Goal: Task Accomplishment & Management: Use online tool/utility

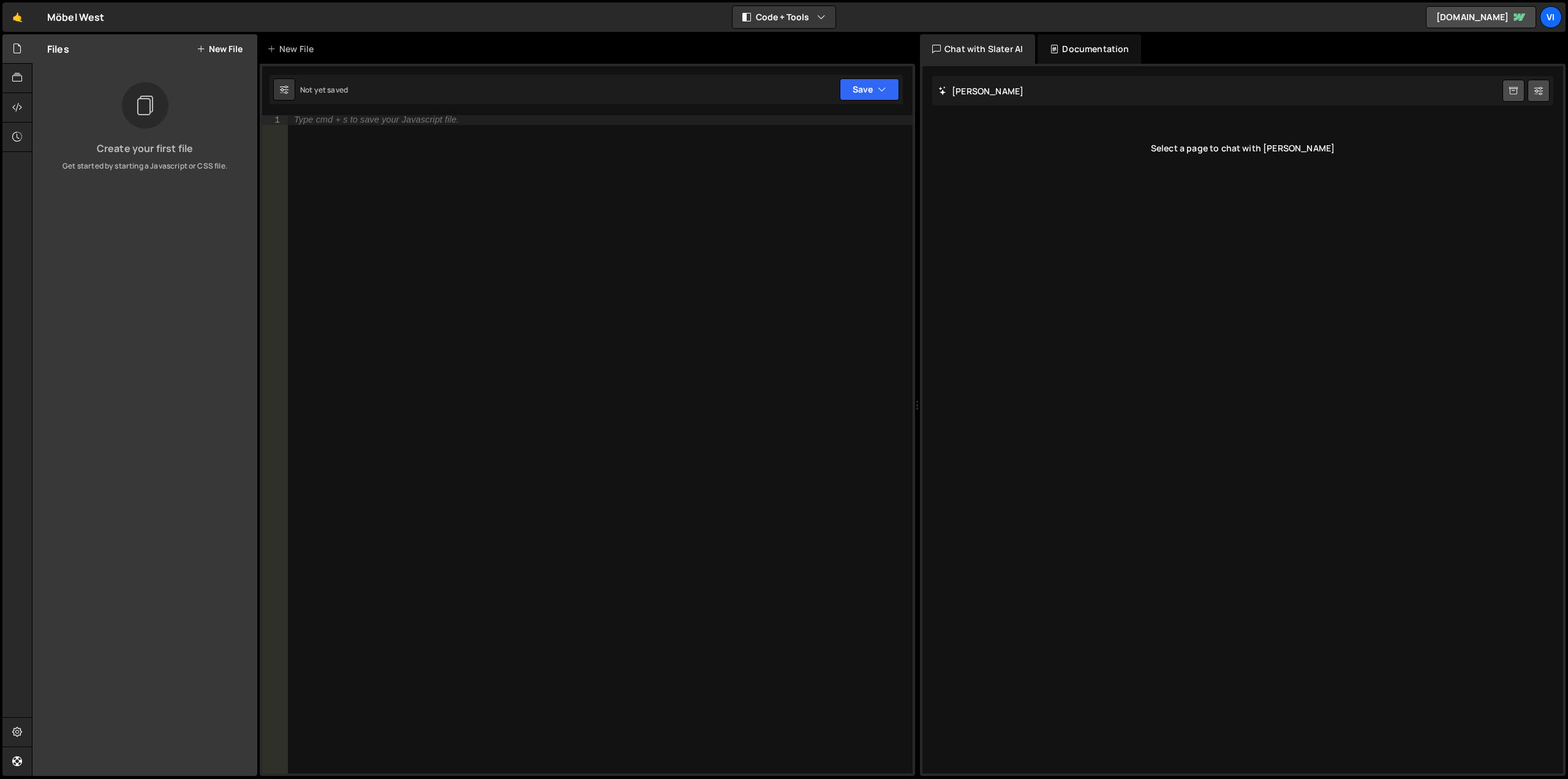
click at [459, 174] on div "Type cmd + s to save your Javascript file." at bounding box center [600, 454] width 625 height 678
paste textarea "});"
type textarea "});"
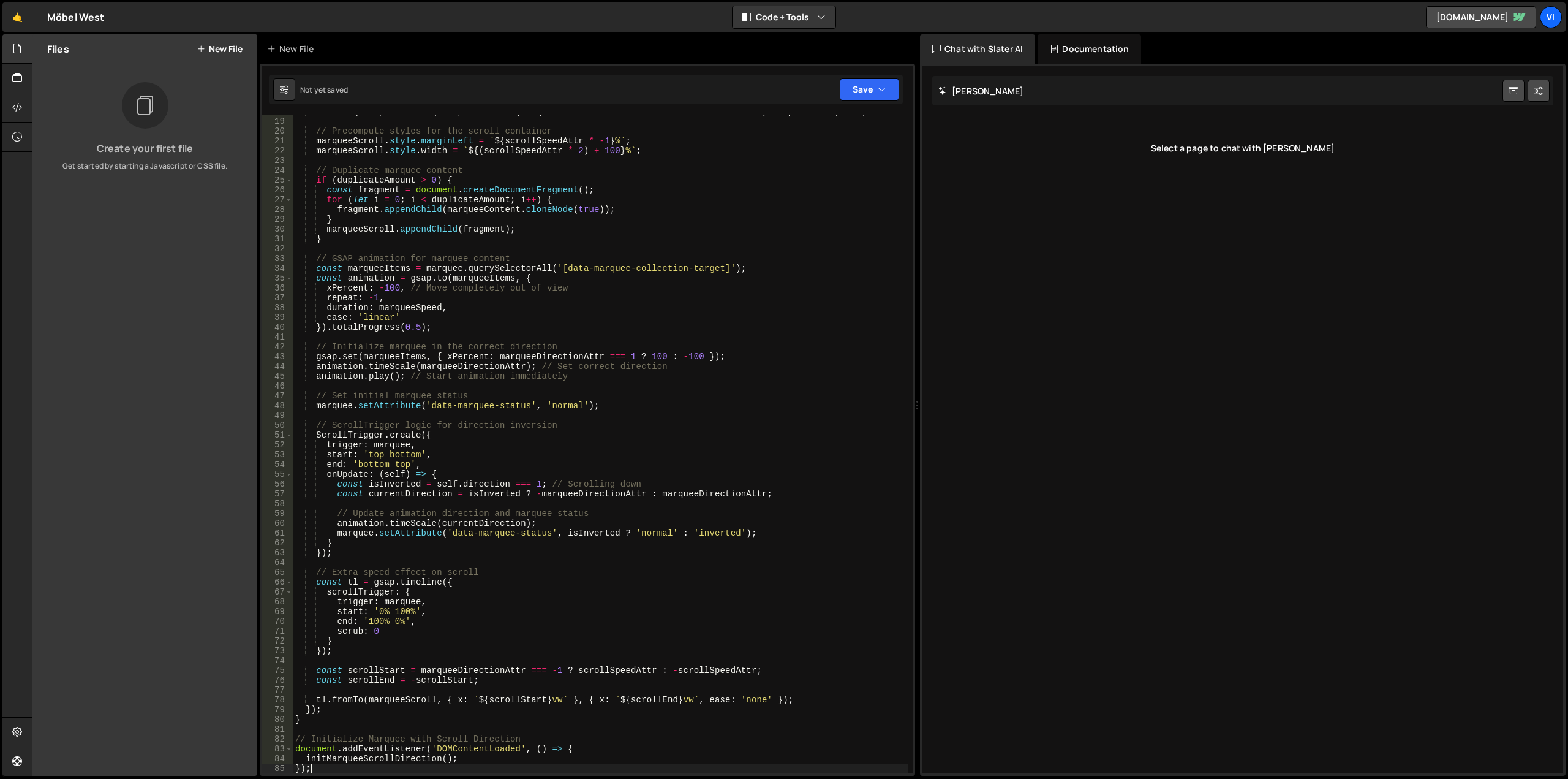
scroll to position [185, 0]
click at [232, 126] on div "Create your first file Get started by starting a Javascript or CSS file." at bounding box center [145, 126] width 225 height 89
click at [864, 83] on button "Save" at bounding box center [869, 89] width 59 height 22
click at [864, 118] on div "Save to Staging S" at bounding box center [828, 120] width 127 height 12
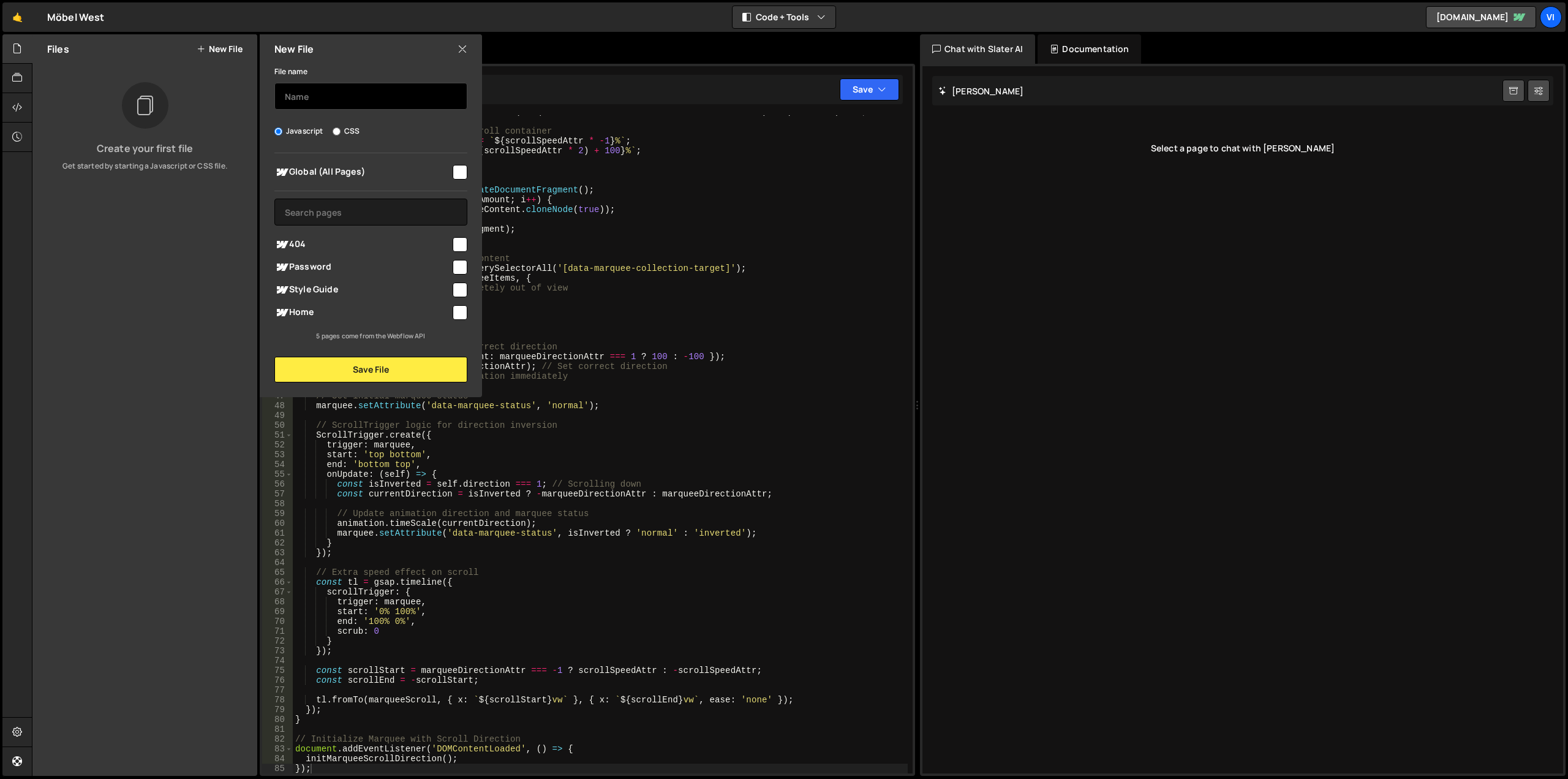
click at [352, 93] on input "text" at bounding box center [371, 96] width 193 height 27
type input "M"
type input "Scroll Marquee"
click at [460, 312] on input "checkbox" at bounding box center [460, 312] width 15 height 15
checkbox input "true"
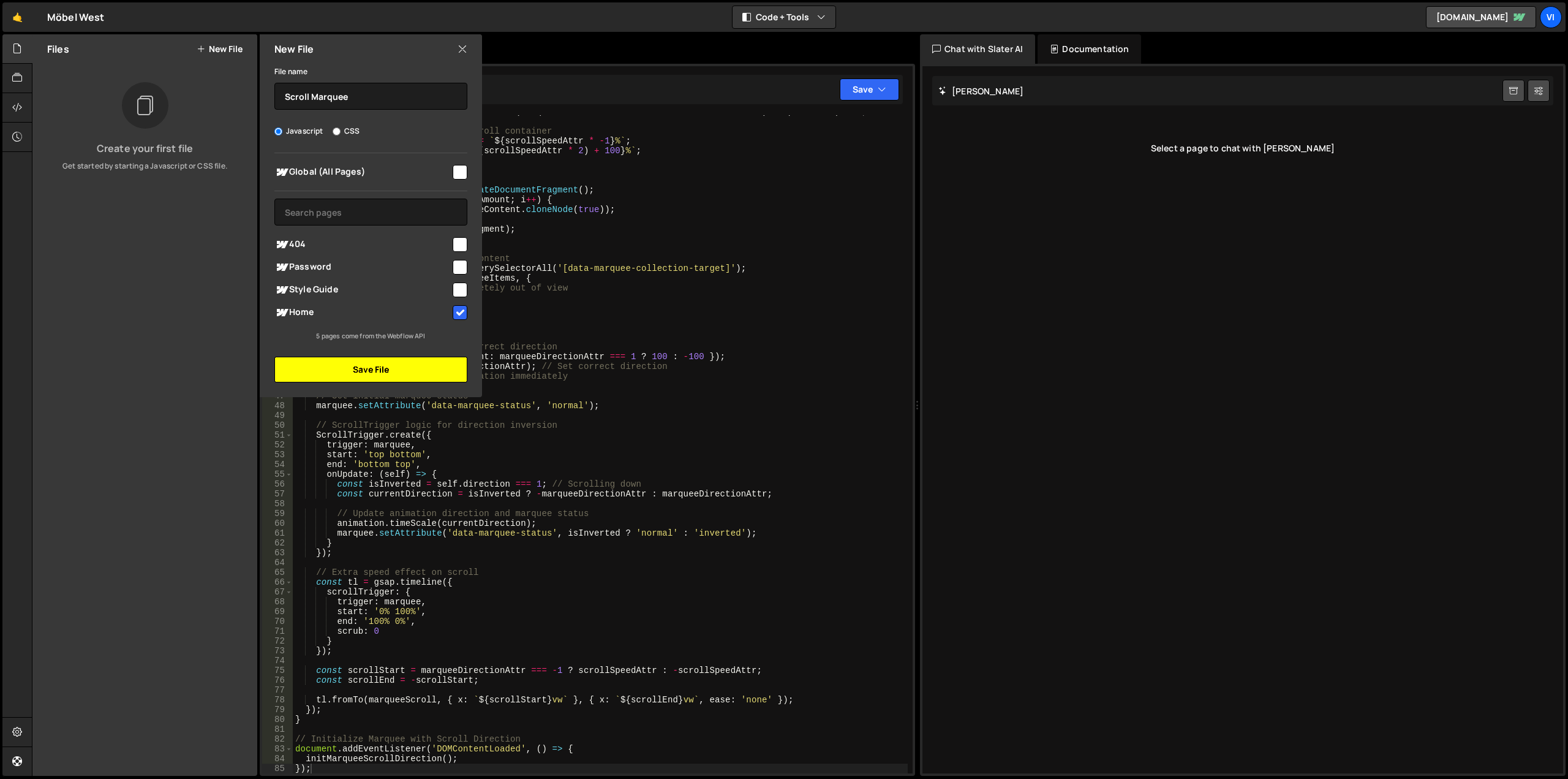
click at [437, 371] on button "Save File" at bounding box center [371, 369] width 193 height 25
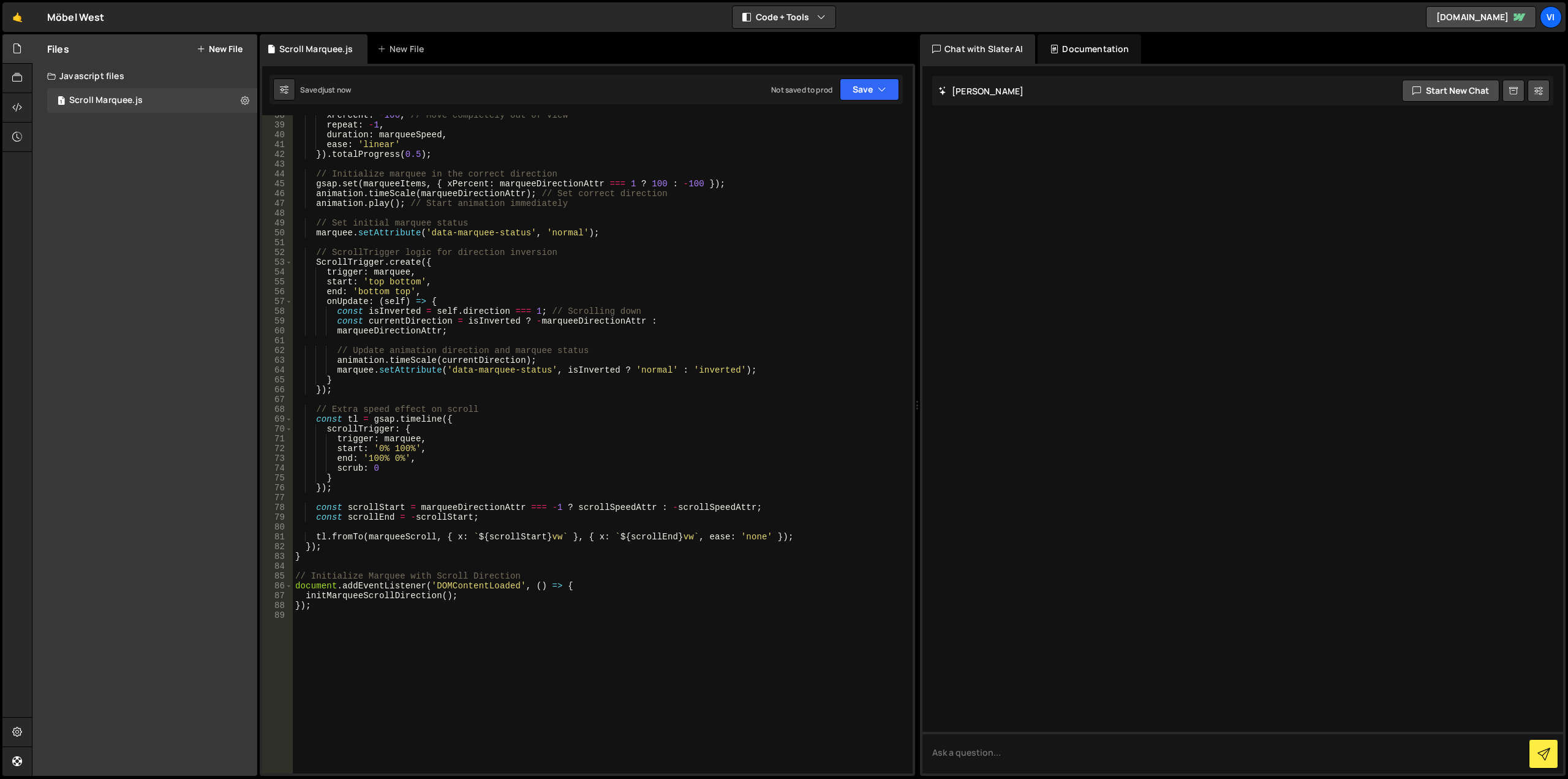
scroll to position [538, 0]
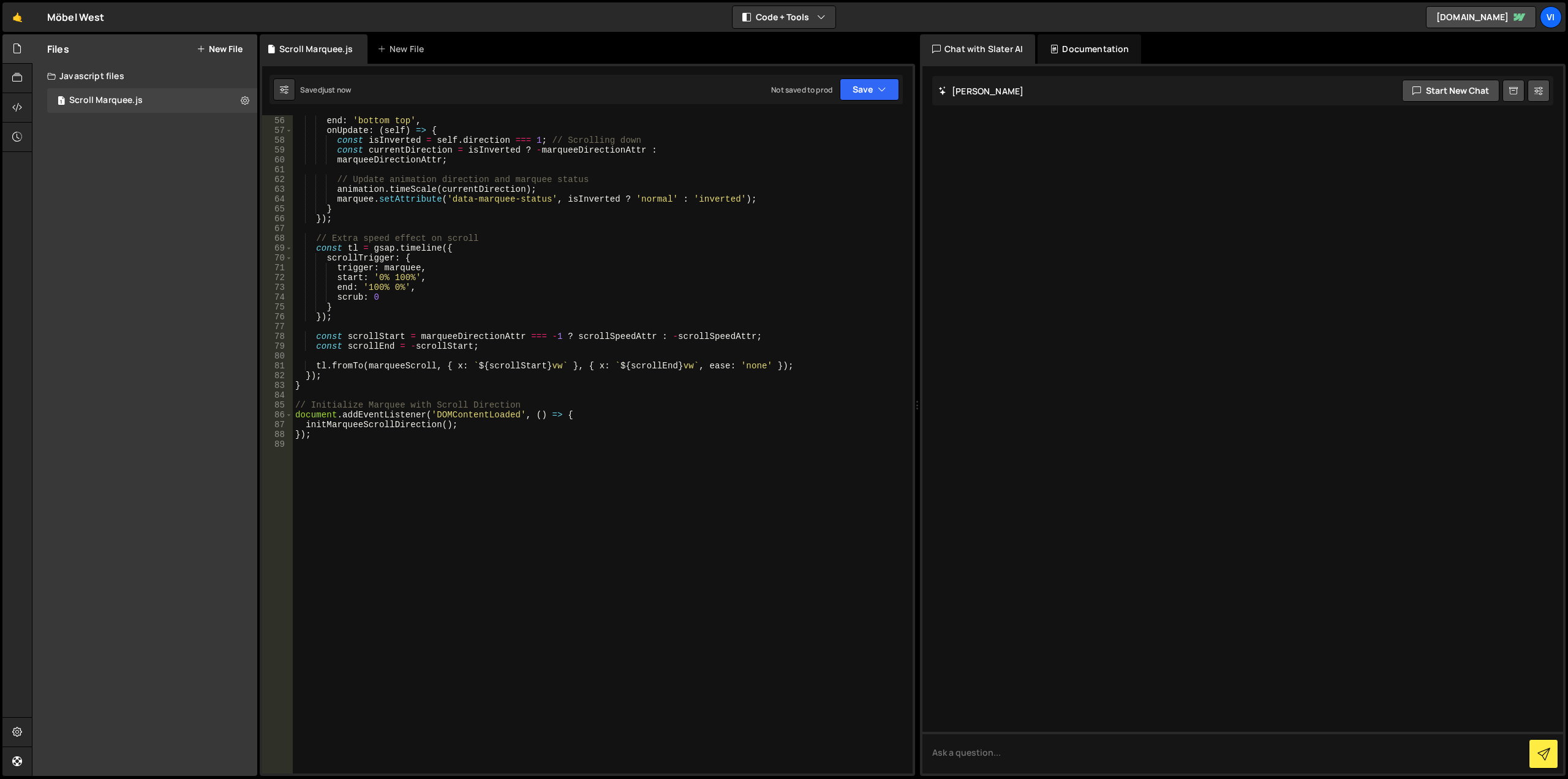
click at [226, 46] on button "New File" at bounding box center [220, 49] width 46 height 10
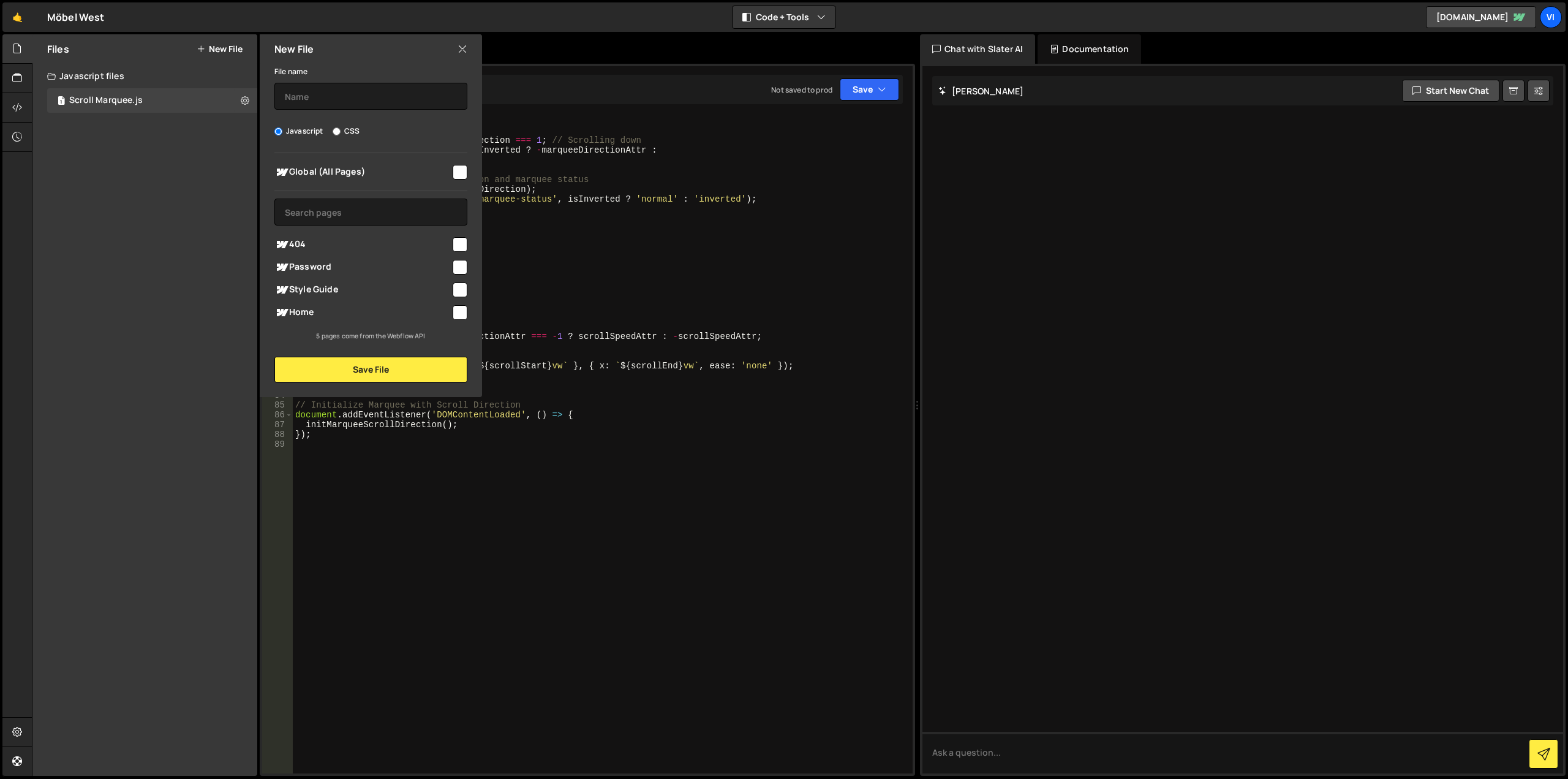
click at [336, 133] on input "CSS" at bounding box center [336, 131] width 8 height 8
radio input "true"
click at [339, 96] on input "text" at bounding box center [371, 96] width 193 height 27
type input "Scroll Marquee"
click at [460, 315] on input "checkbox" at bounding box center [460, 312] width 15 height 15
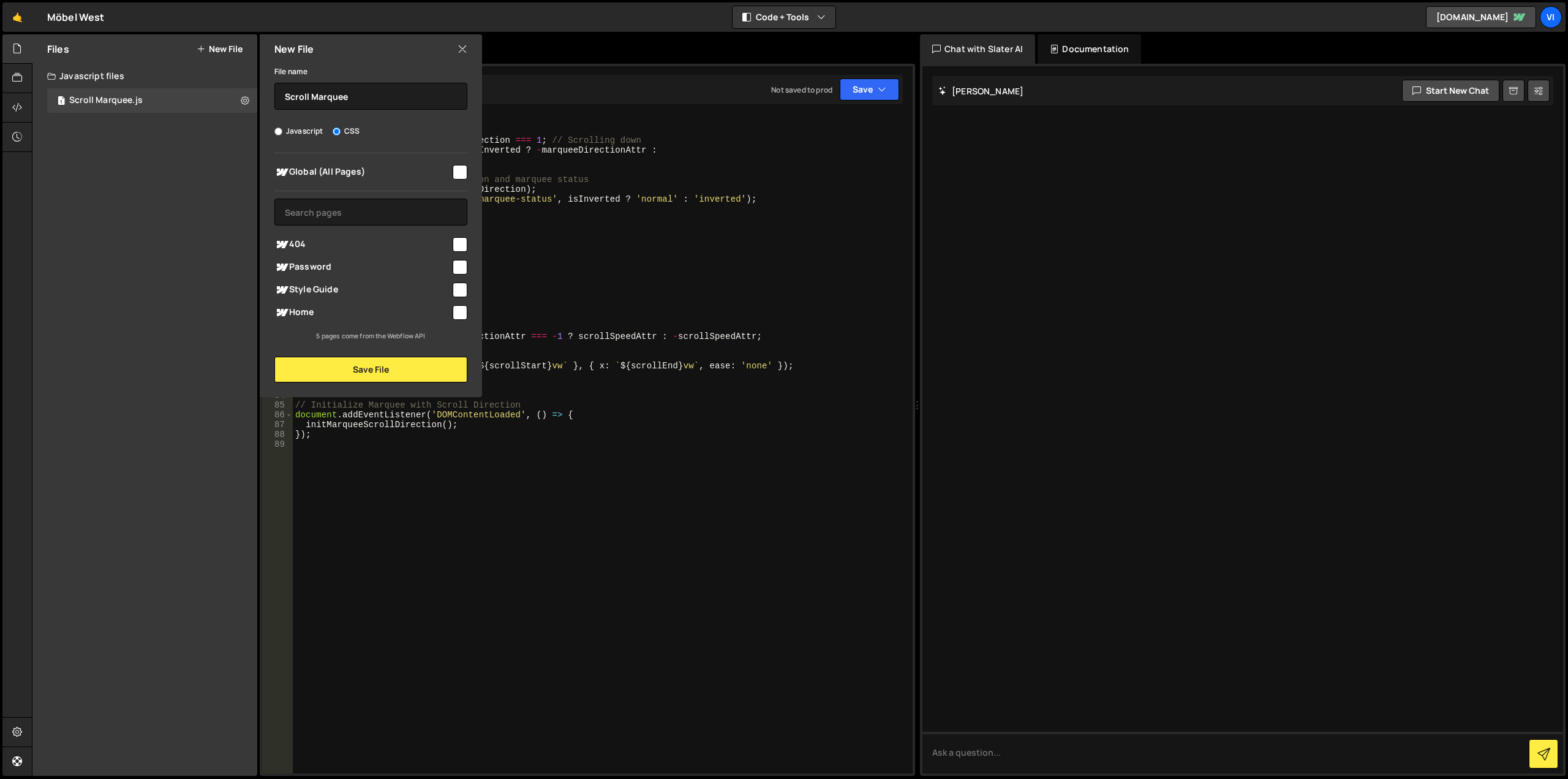
checkbox input "true"
click at [426, 371] on button "Save File" at bounding box center [371, 369] width 193 height 25
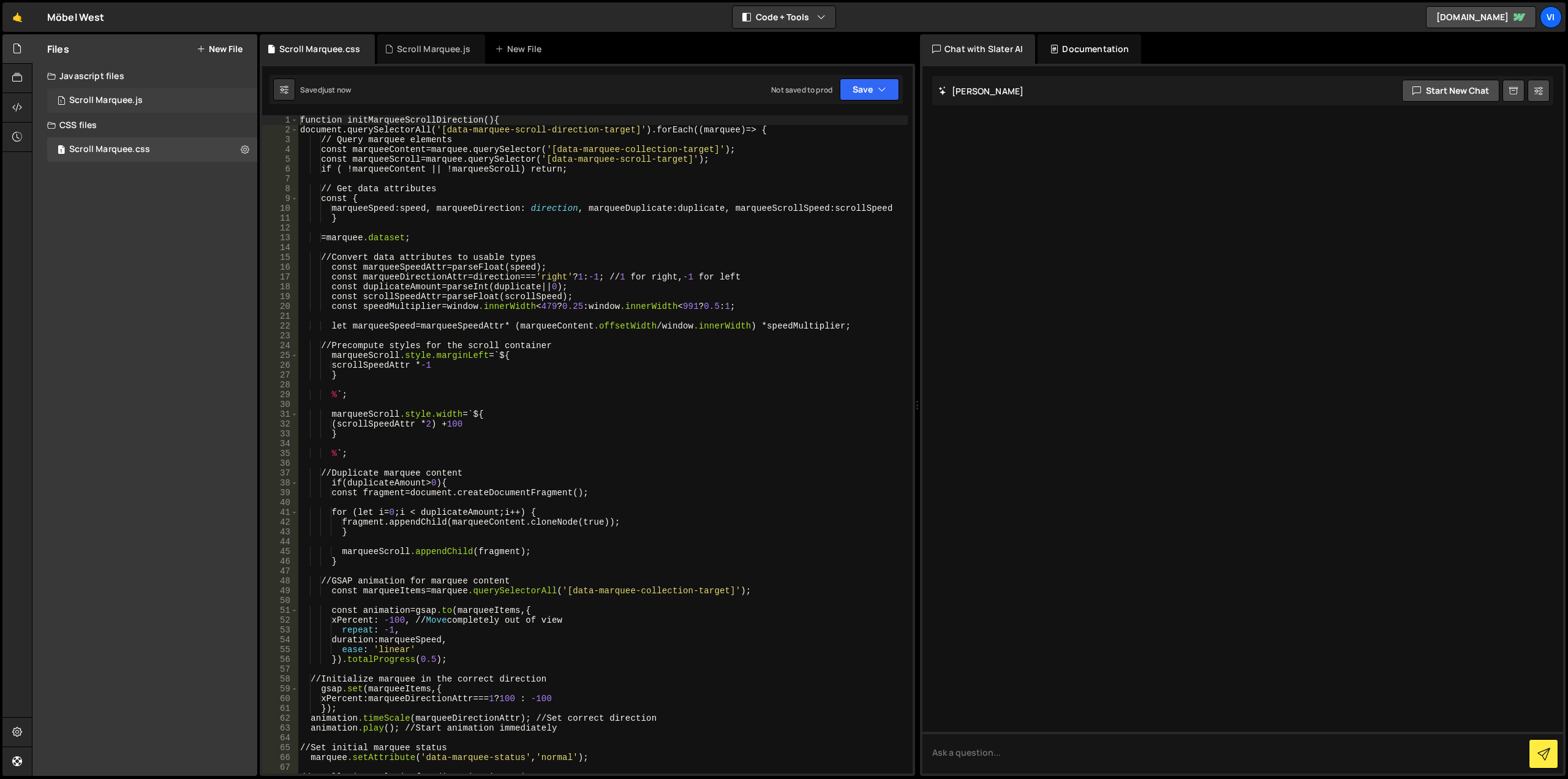
click at [157, 103] on div "1 Scroll Marquee.js 0" at bounding box center [152, 100] width 210 height 25
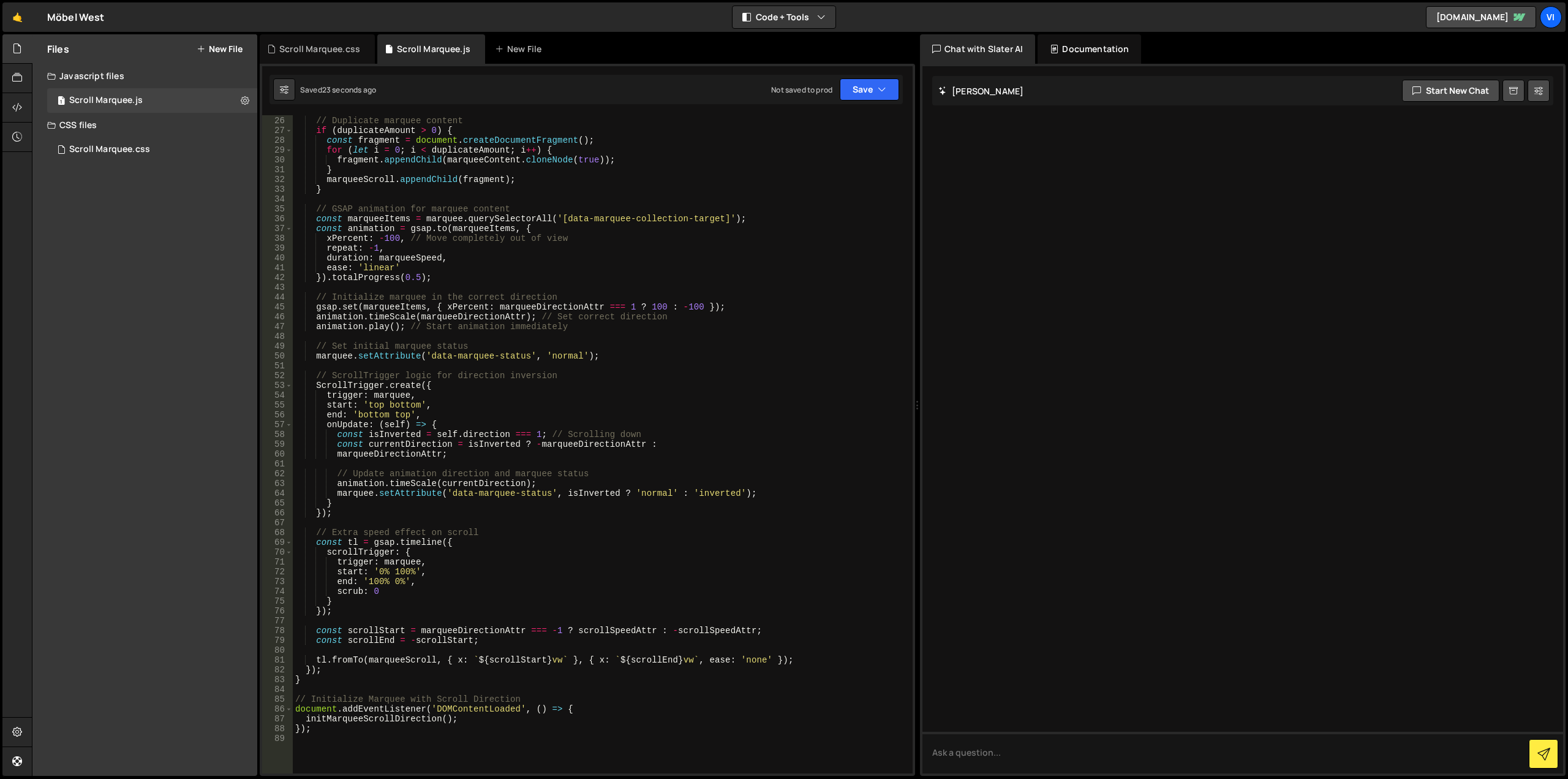
scroll to position [0, 0]
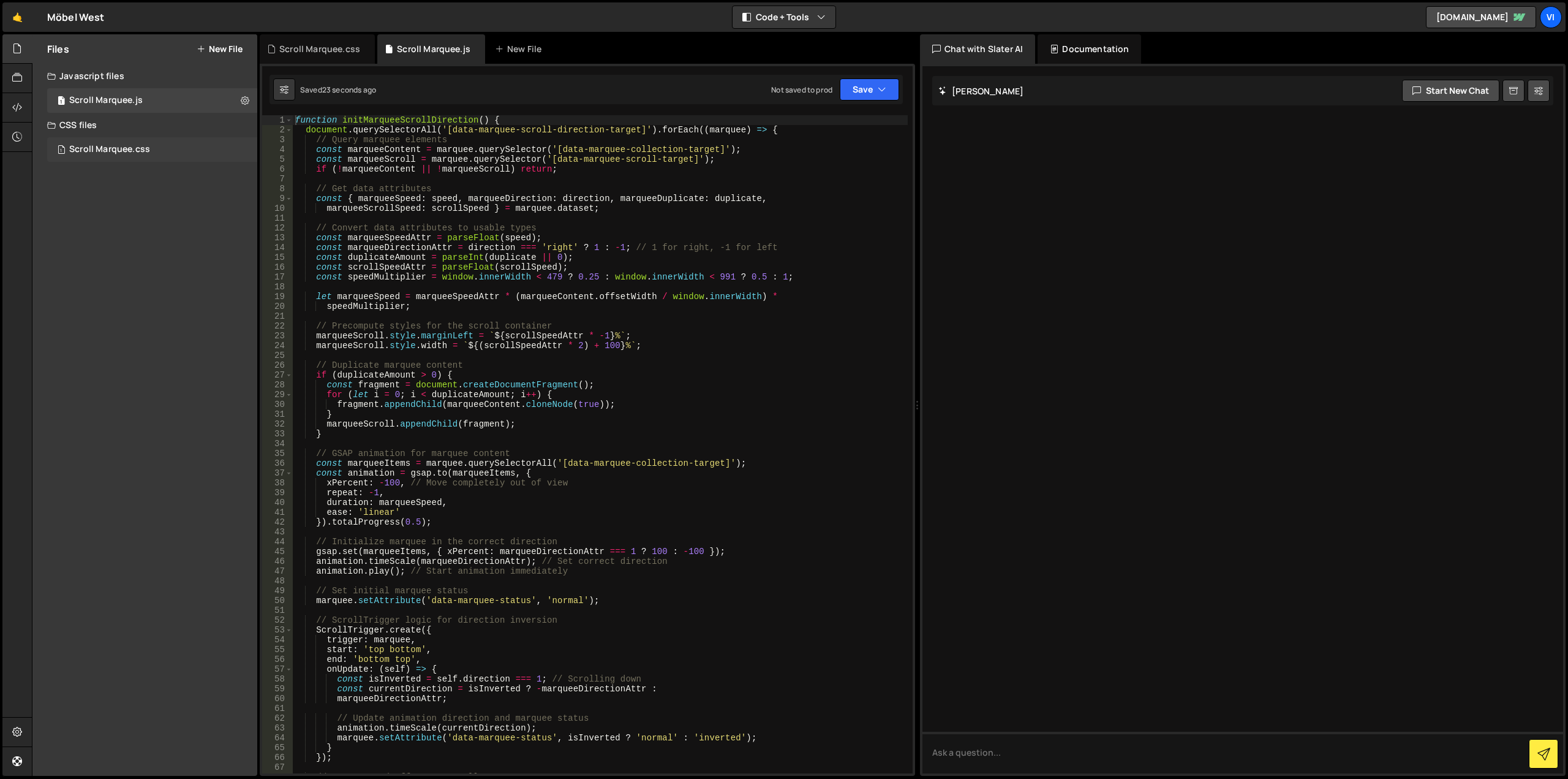
click at [150, 147] on div "1 Scroll Marquee.css 0" at bounding box center [152, 150] width 210 height 25
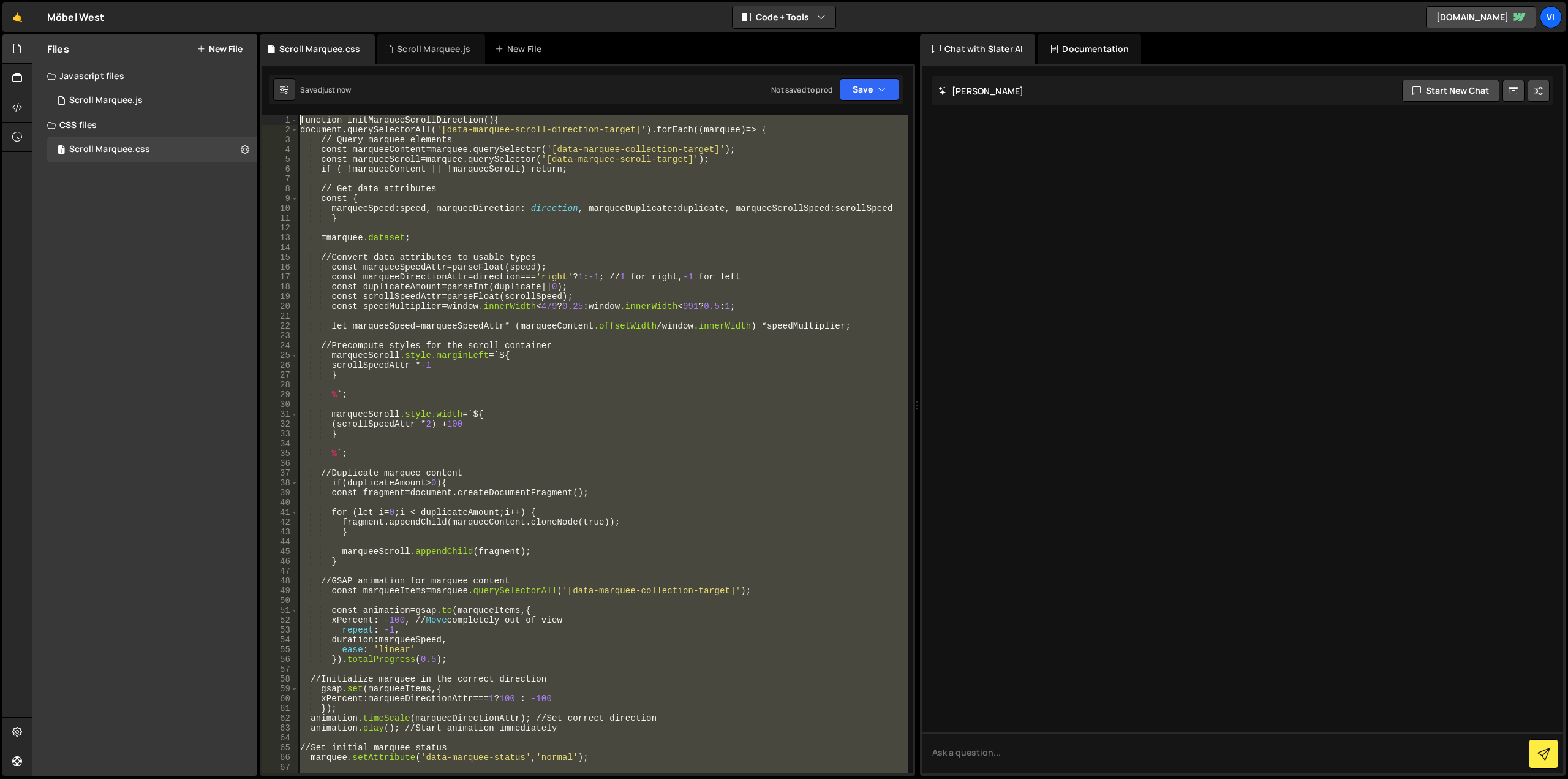
drag, startPoint x: 391, startPoint y: 509, endPoint x: 149, endPoint y: -74, distance: 631.2
click at [149, 0] on html "Projects [GEOGRAPHIC_DATA] Blog Vi Your current team is Visioned Projects Your …" at bounding box center [784, 390] width 1568 height 779
paste textarea "}"
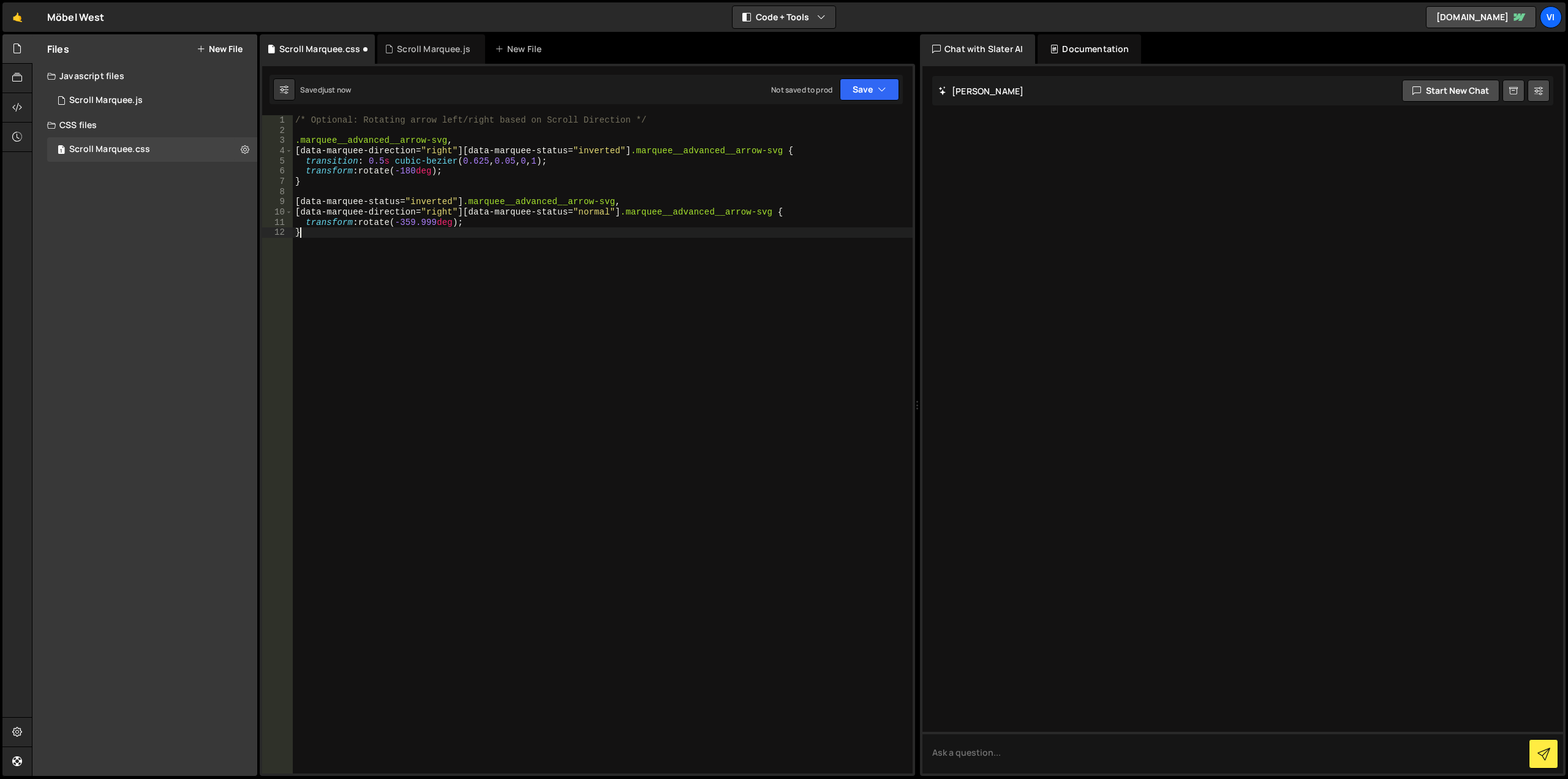
type textarea "}"
click at [875, 94] on button "Save" at bounding box center [869, 89] width 59 height 22
click at [868, 120] on div "Save to Staging S" at bounding box center [828, 120] width 127 height 12
click at [122, 103] on div "Scroll Marquee.js" at bounding box center [106, 100] width 73 height 11
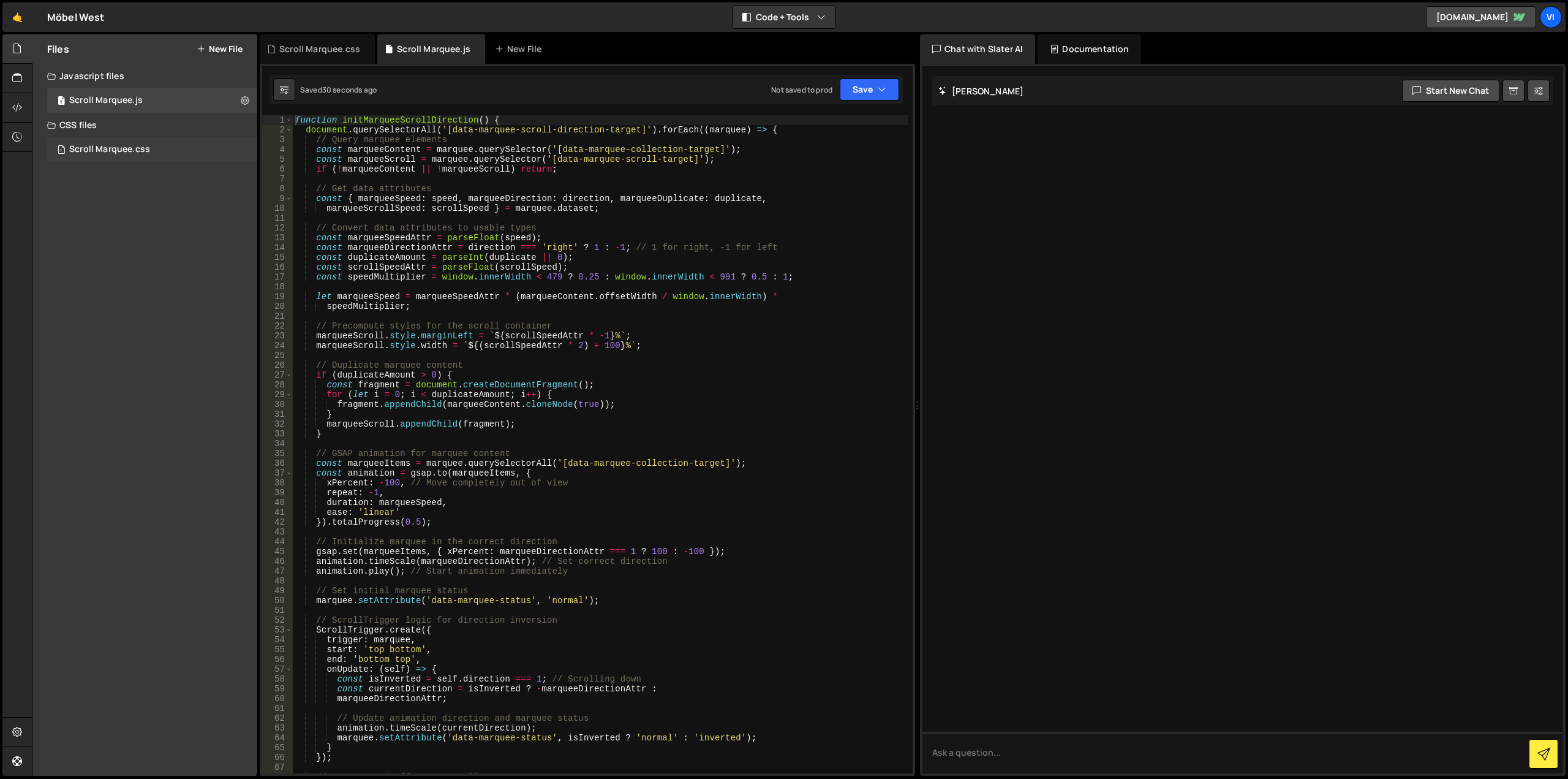
click at [157, 149] on div "1 Scroll Marquee.css 0" at bounding box center [152, 150] width 210 height 25
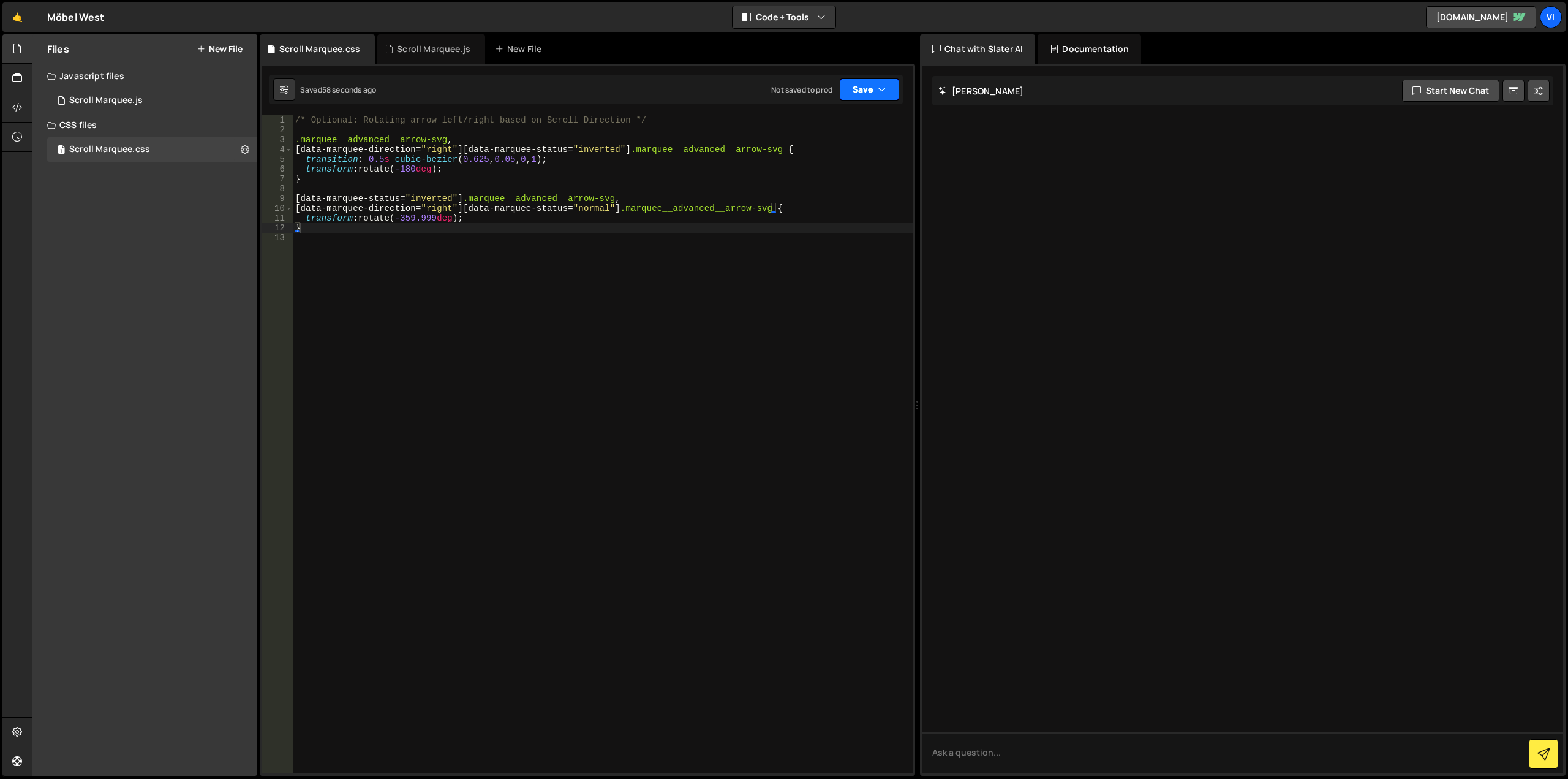
click at [856, 99] on button "Save" at bounding box center [869, 89] width 59 height 22
click at [856, 157] on div "Save to Production S" at bounding box center [828, 160] width 127 height 12
click at [859, 94] on button "Save" at bounding box center [862, 89] width 74 height 22
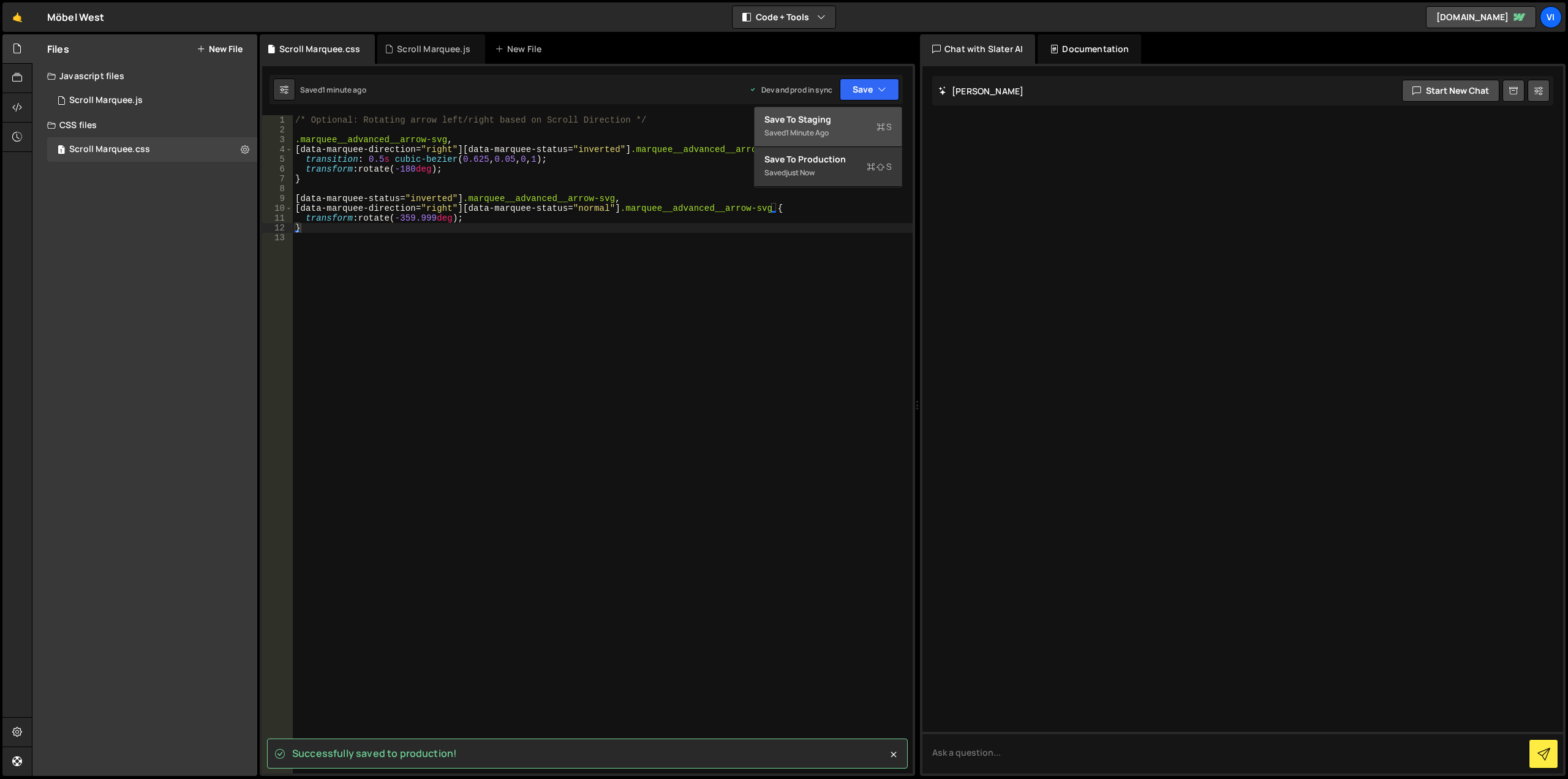
click at [860, 118] on div "Save to Staging S" at bounding box center [828, 120] width 127 height 12
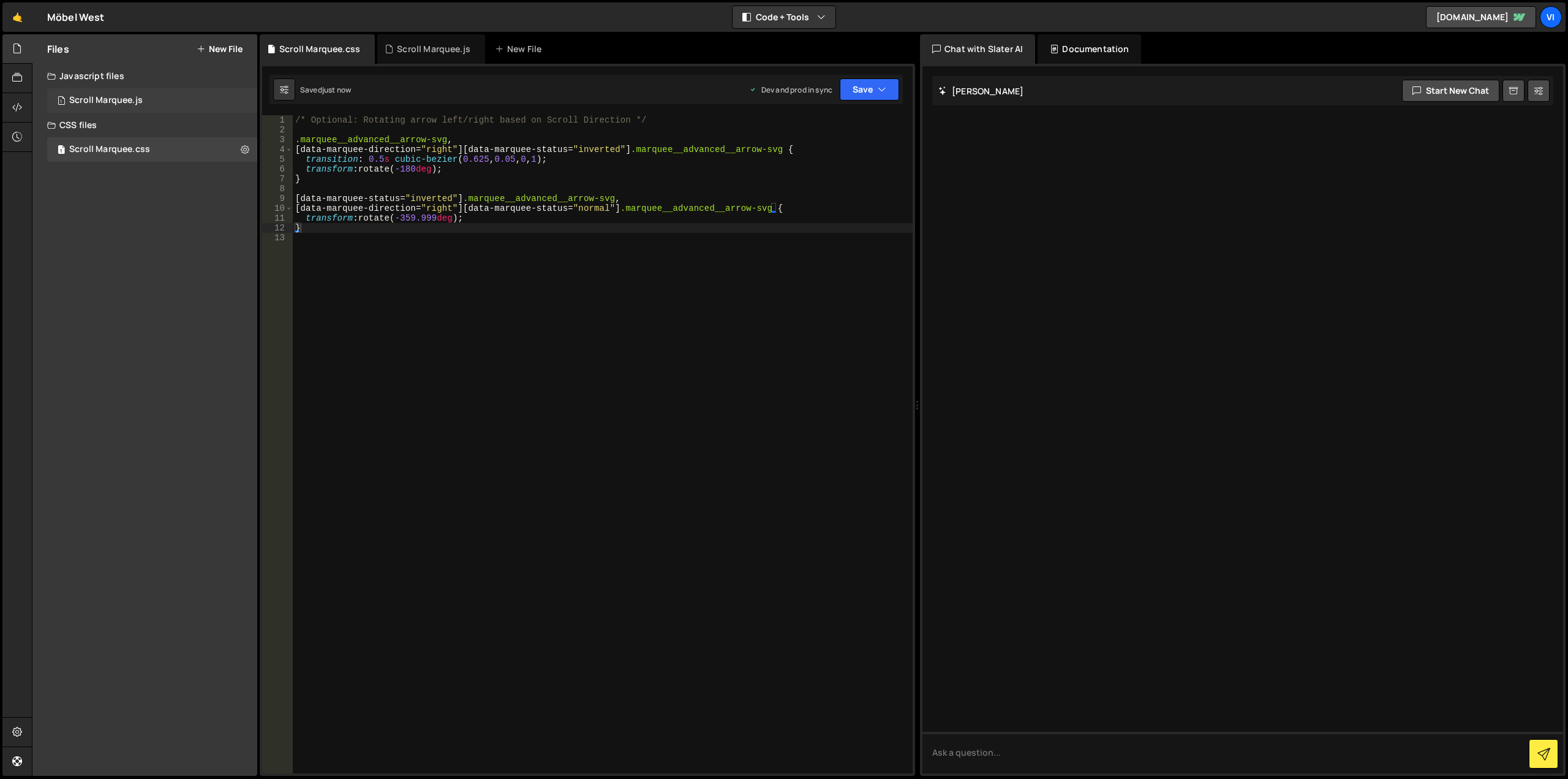
click at [144, 91] on div "1 Scroll Marquee.js 0" at bounding box center [152, 100] width 210 height 25
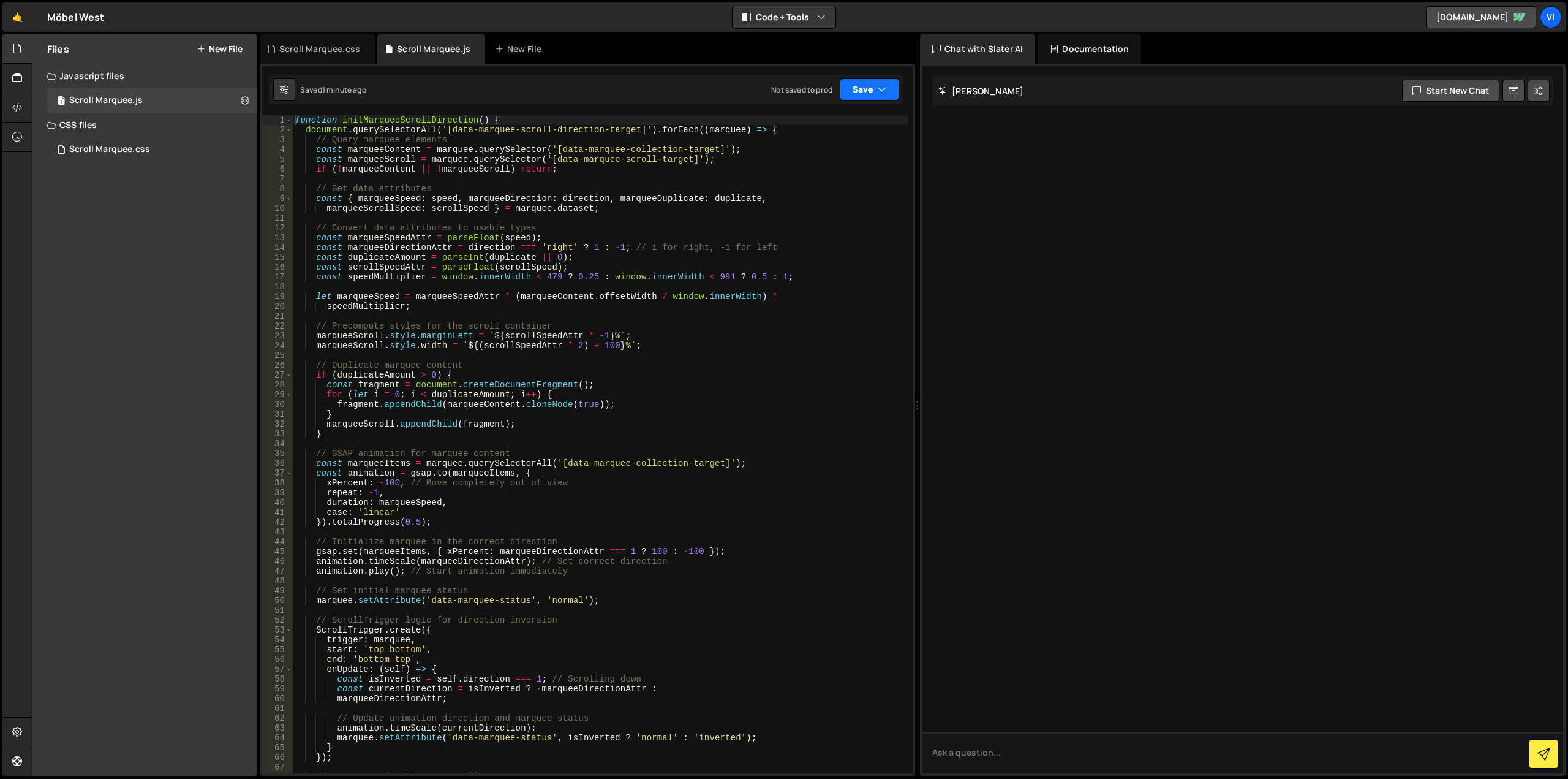
click at [875, 89] on button "Save" at bounding box center [869, 89] width 59 height 22
click at [864, 123] on div "Save to Staging S" at bounding box center [828, 120] width 127 height 12
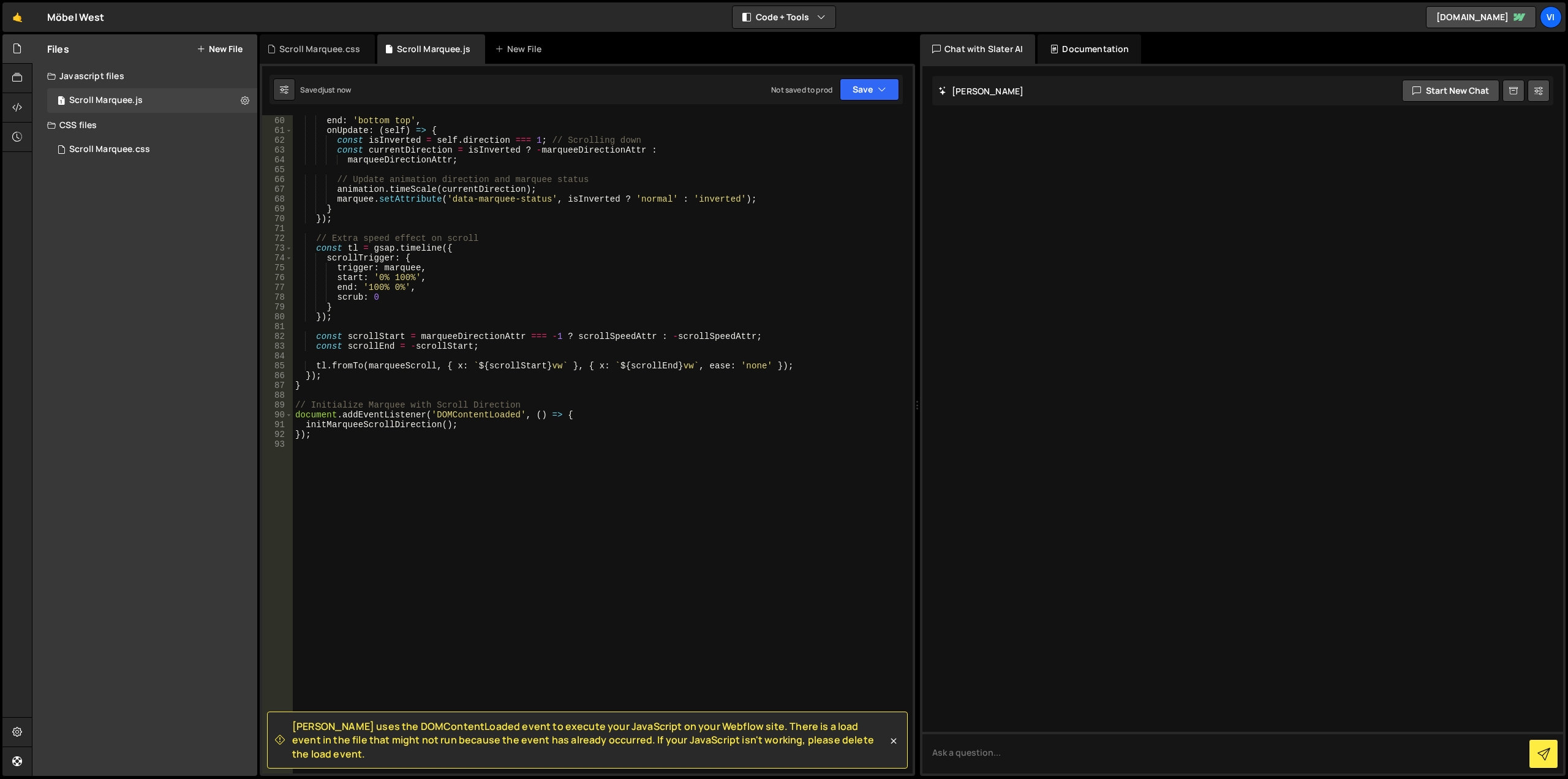
scroll to position [578, 0]
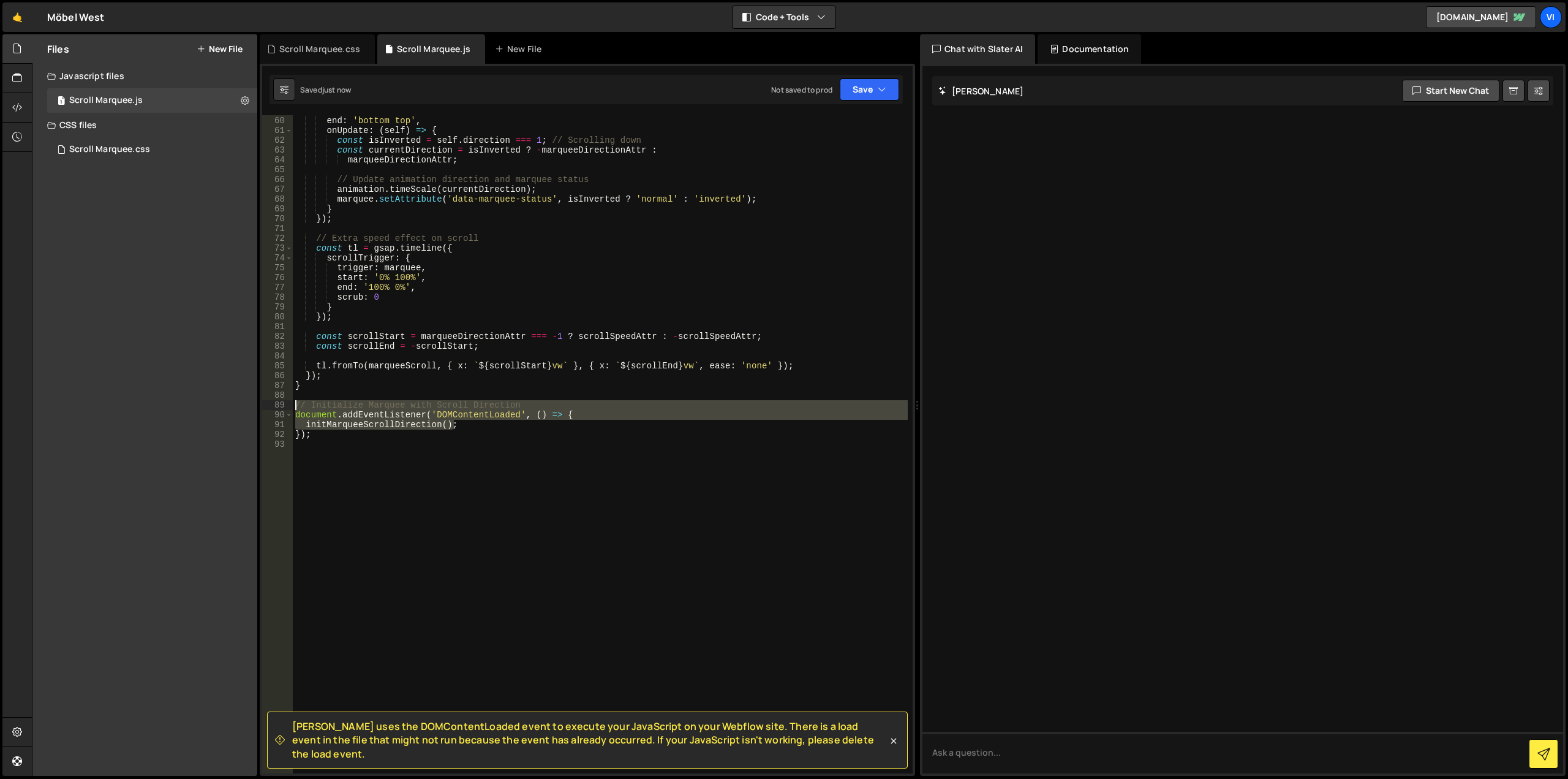
drag, startPoint x: 481, startPoint y: 428, endPoint x: 267, endPoint y: 403, distance: 215.5
click at [267, 403] on div "initMarqueeScrollDirection(); 59 60 61 62 63 64 65 66 67 68 69 70 71 72 73 74 7…" at bounding box center [588, 443] width 651 height 658
type textarea "// Initialize Marquee with Scroll Direction document.addEventListener('DOMConte…"
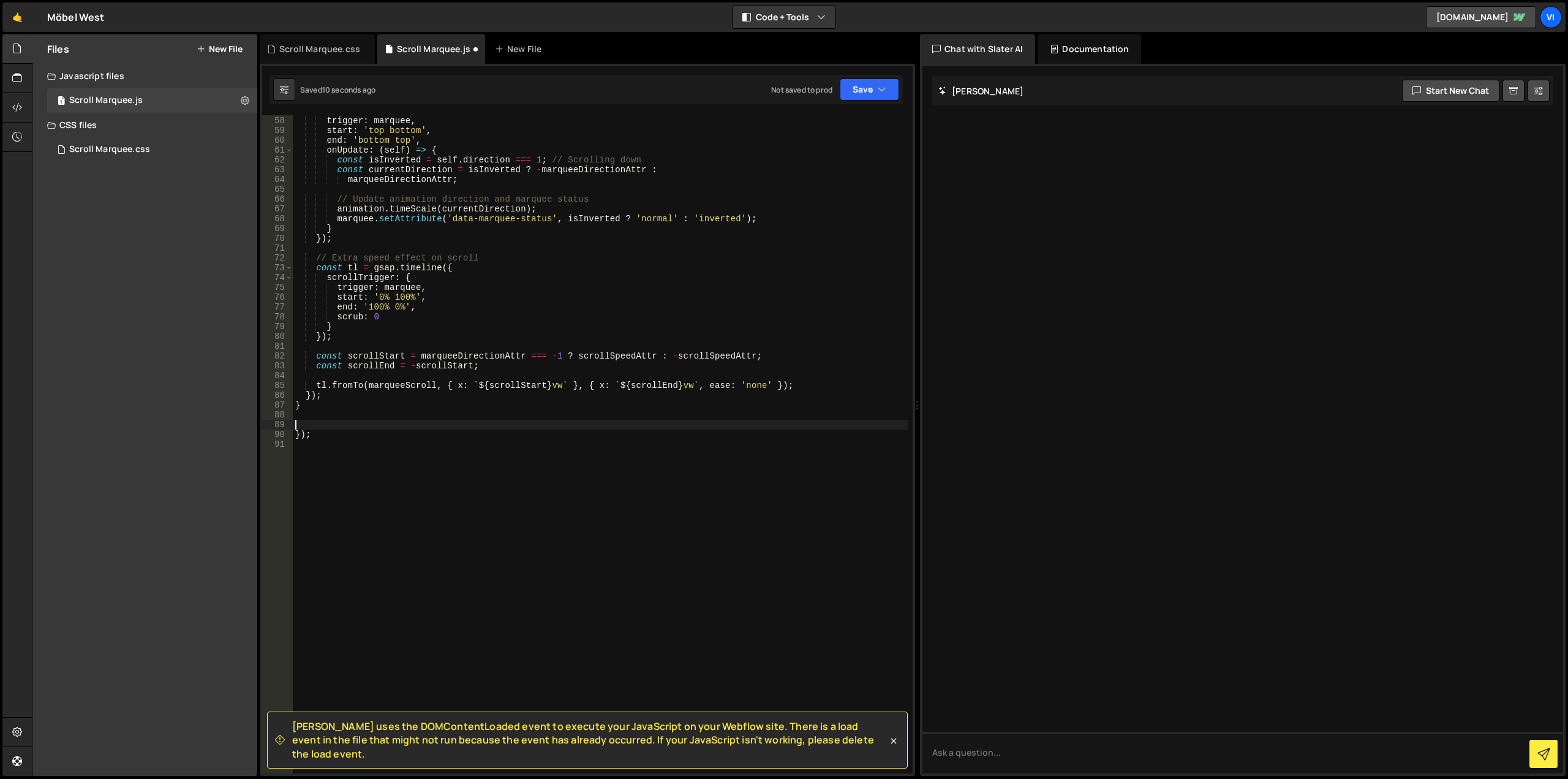
scroll to position [548, 0]
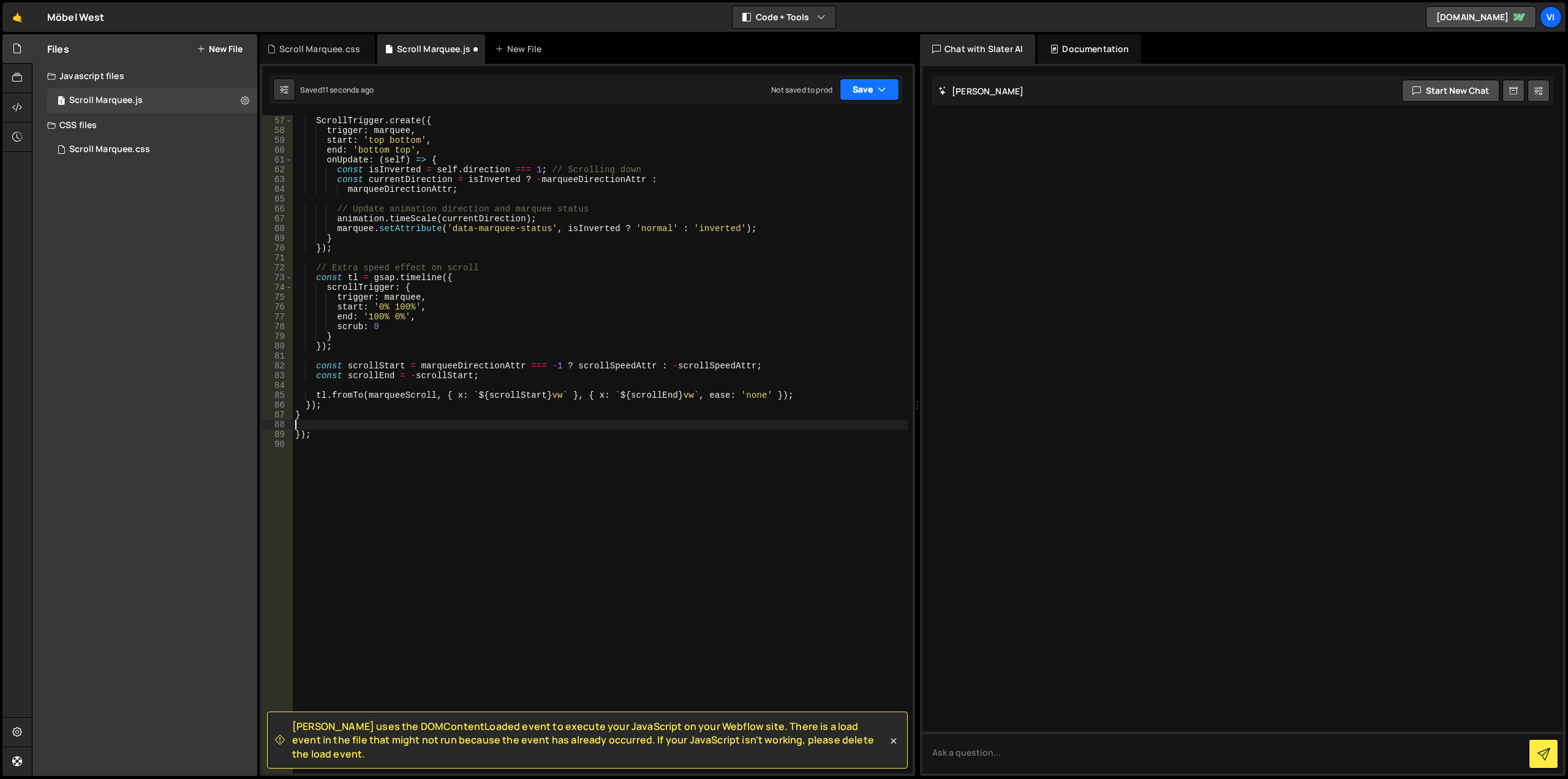
click at [841, 97] on button "Save" at bounding box center [869, 89] width 59 height 22
click at [859, 120] on div "Save to Staging S" at bounding box center [828, 120] width 127 height 12
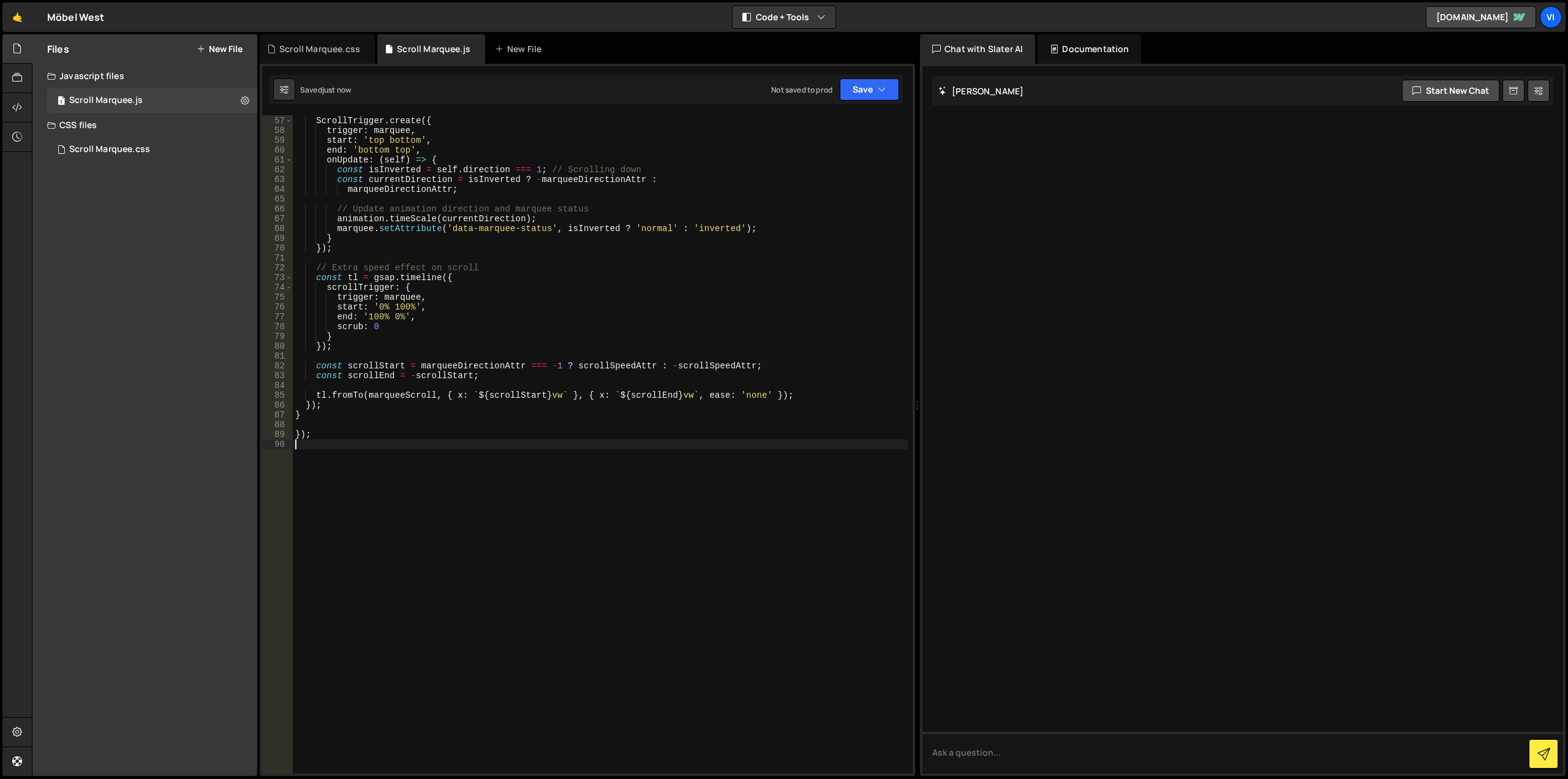
click at [484, 478] on div "// ScrollTrigger logic for direction inversion ScrollTrigger . create ({ trigge…" at bounding box center [600, 444] width 615 height 678
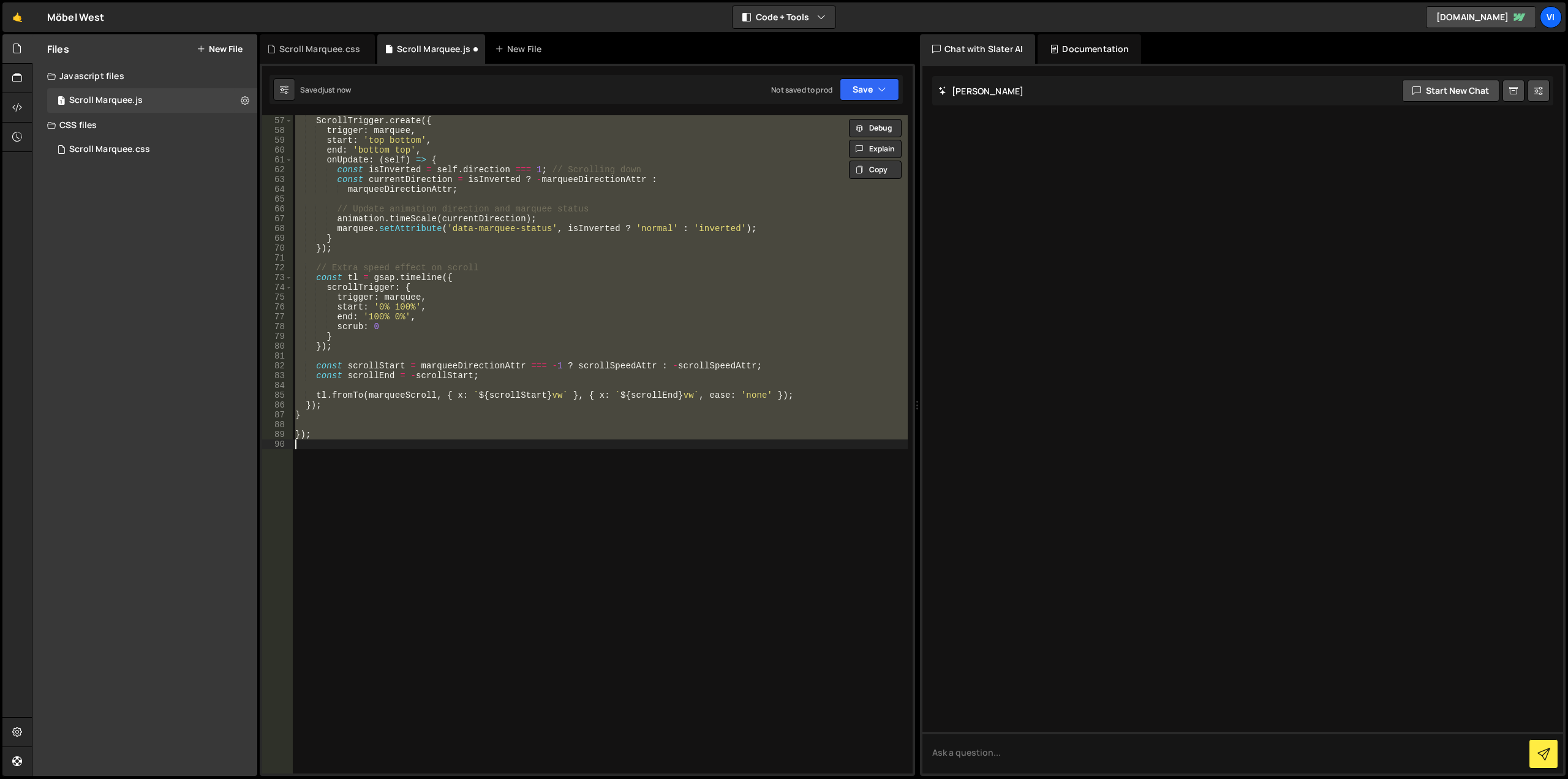
type textarea "document.addEventListener('DOMContentLoaded', () => { initMarqueeScrollDirectio…"
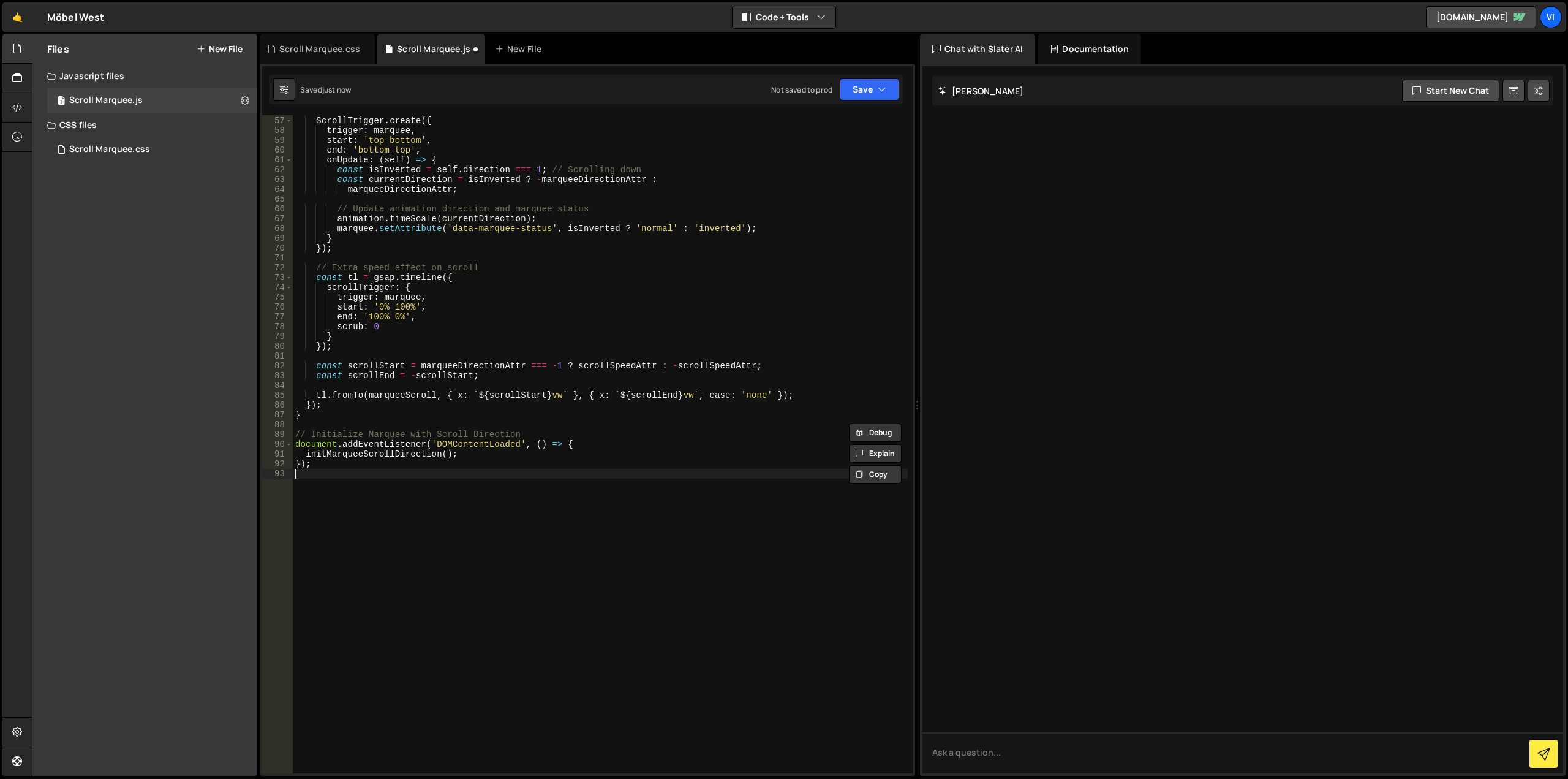
click at [497, 545] on div "// ScrollTrigger logic for direction inversion ScrollTrigger . create ({ trigge…" at bounding box center [600, 444] width 615 height 678
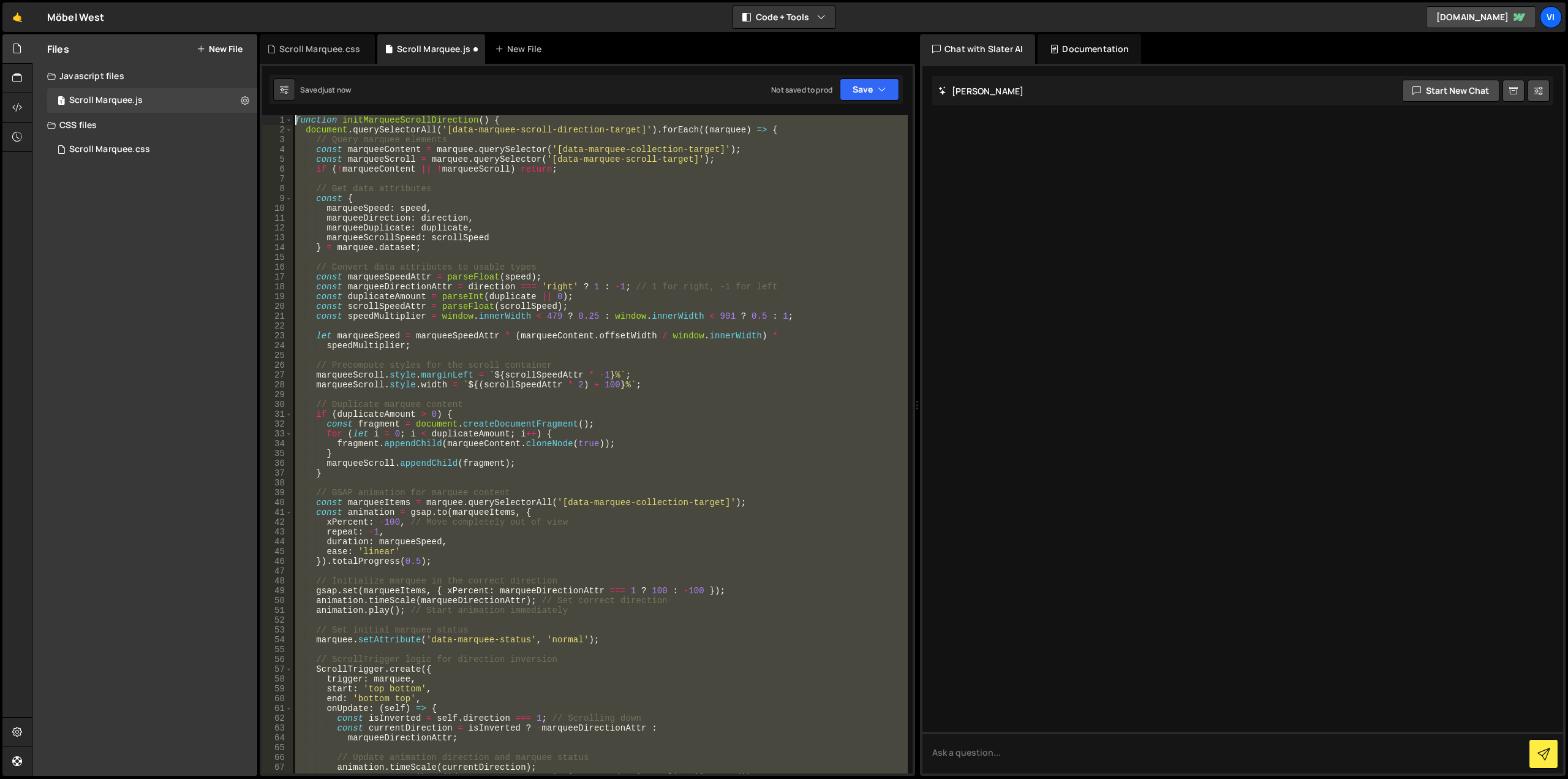
scroll to position [0, 0]
drag, startPoint x: 508, startPoint y: 571, endPoint x: 113, endPoint y: -74, distance: 756.3
click at [113, 0] on html "Projects [GEOGRAPHIC_DATA] Blog Vi Your current team is Visioned Projects Your …" at bounding box center [784, 390] width 1568 height 779
type textarea "function initMarqueeScrollDirection() { document.querySelectorAll('[data-marque…"
drag, startPoint x: 533, startPoint y: 476, endPoint x: 299, endPoint y: 112, distance: 432.7
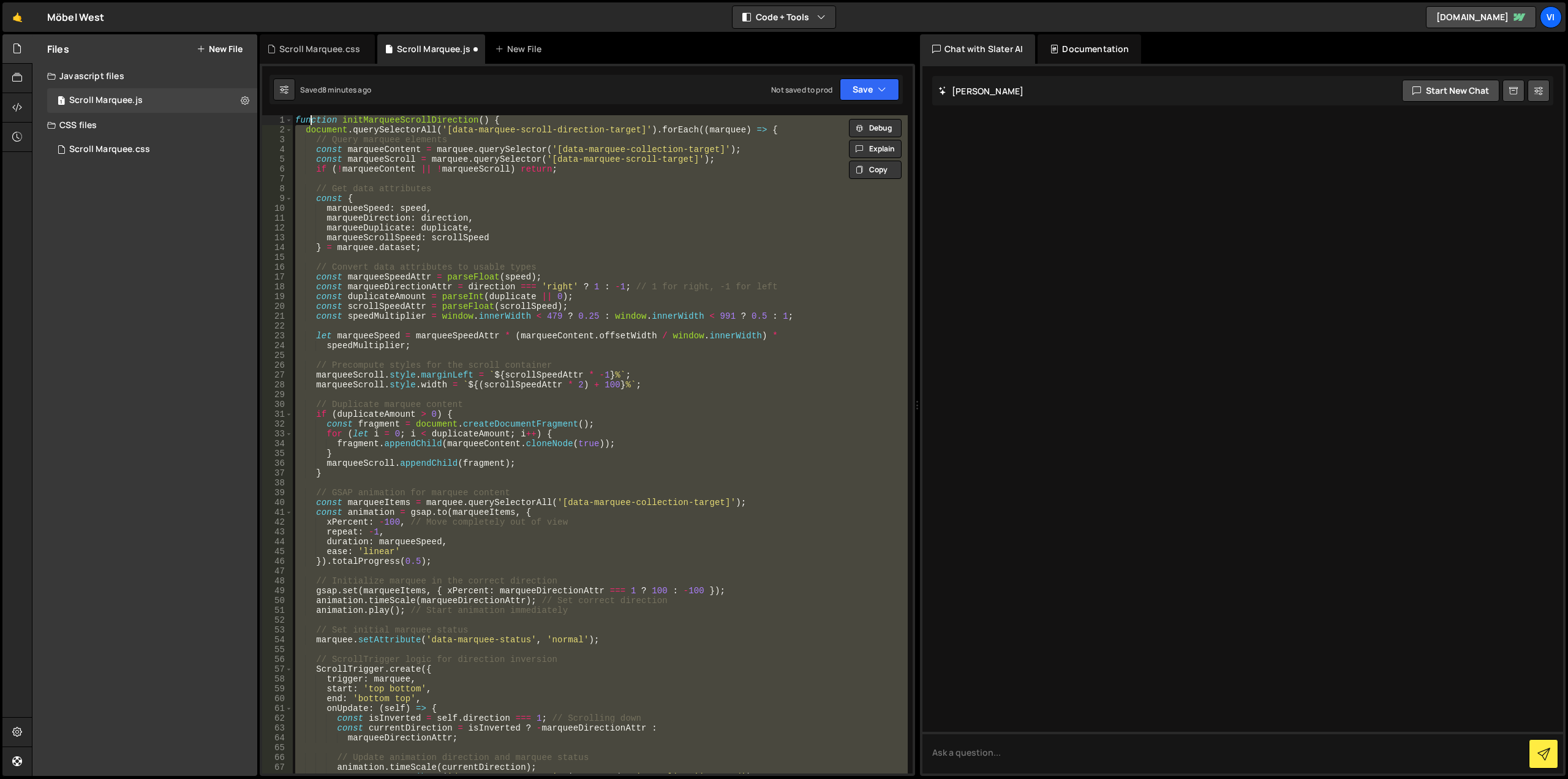
click at [299, 112] on div "}); 18 19 20 21 22 23 24 25 26 27 28 29 30 31 32 33 34 35 36 37 38 39 40 41 42 …" at bounding box center [588, 420] width 656 height 712
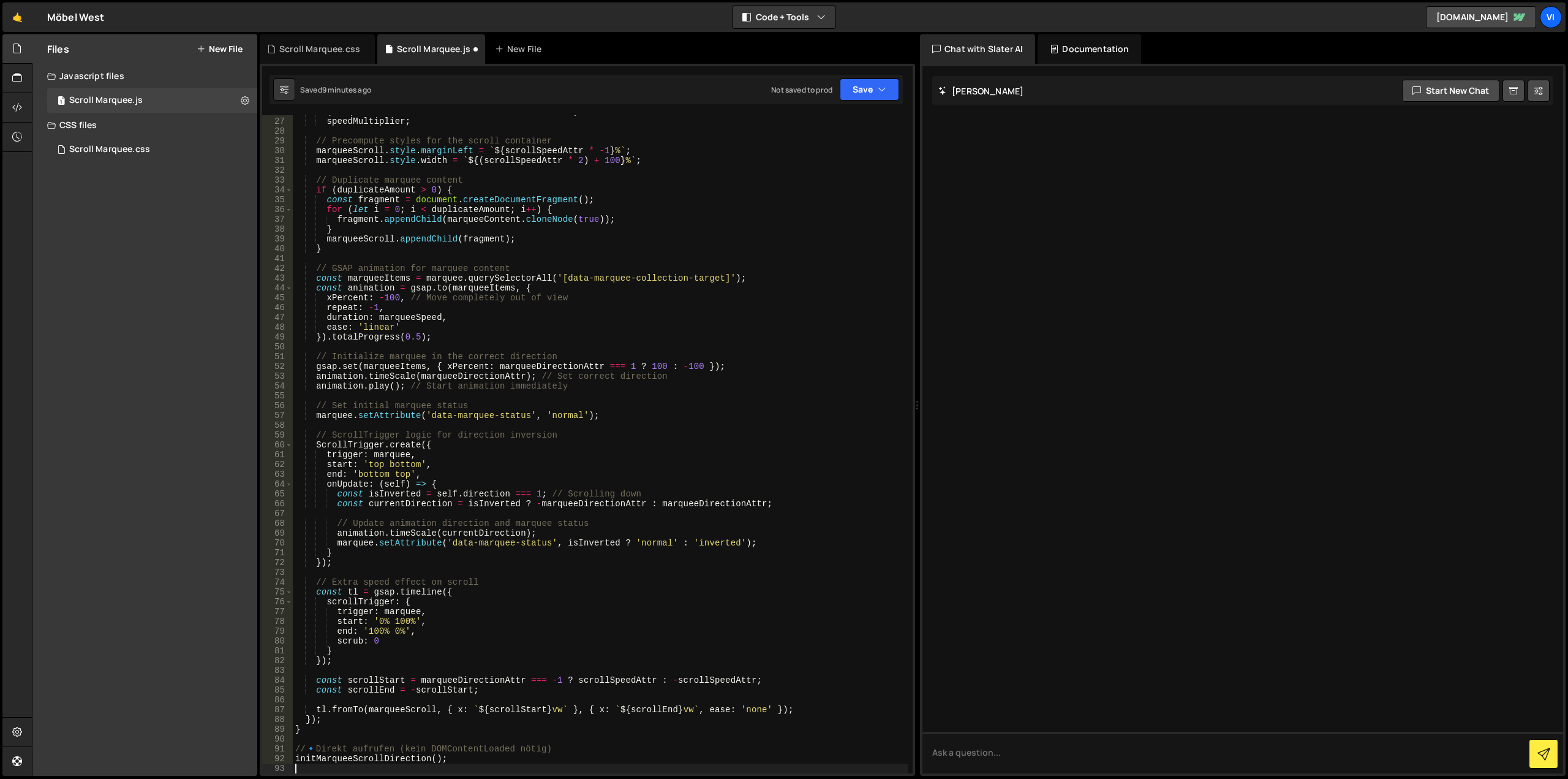
scroll to position [254, 0]
click at [859, 91] on button "Save" at bounding box center [869, 89] width 59 height 22
click at [852, 118] on div "Save to Staging S" at bounding box center [828, 120] width 127 height 12
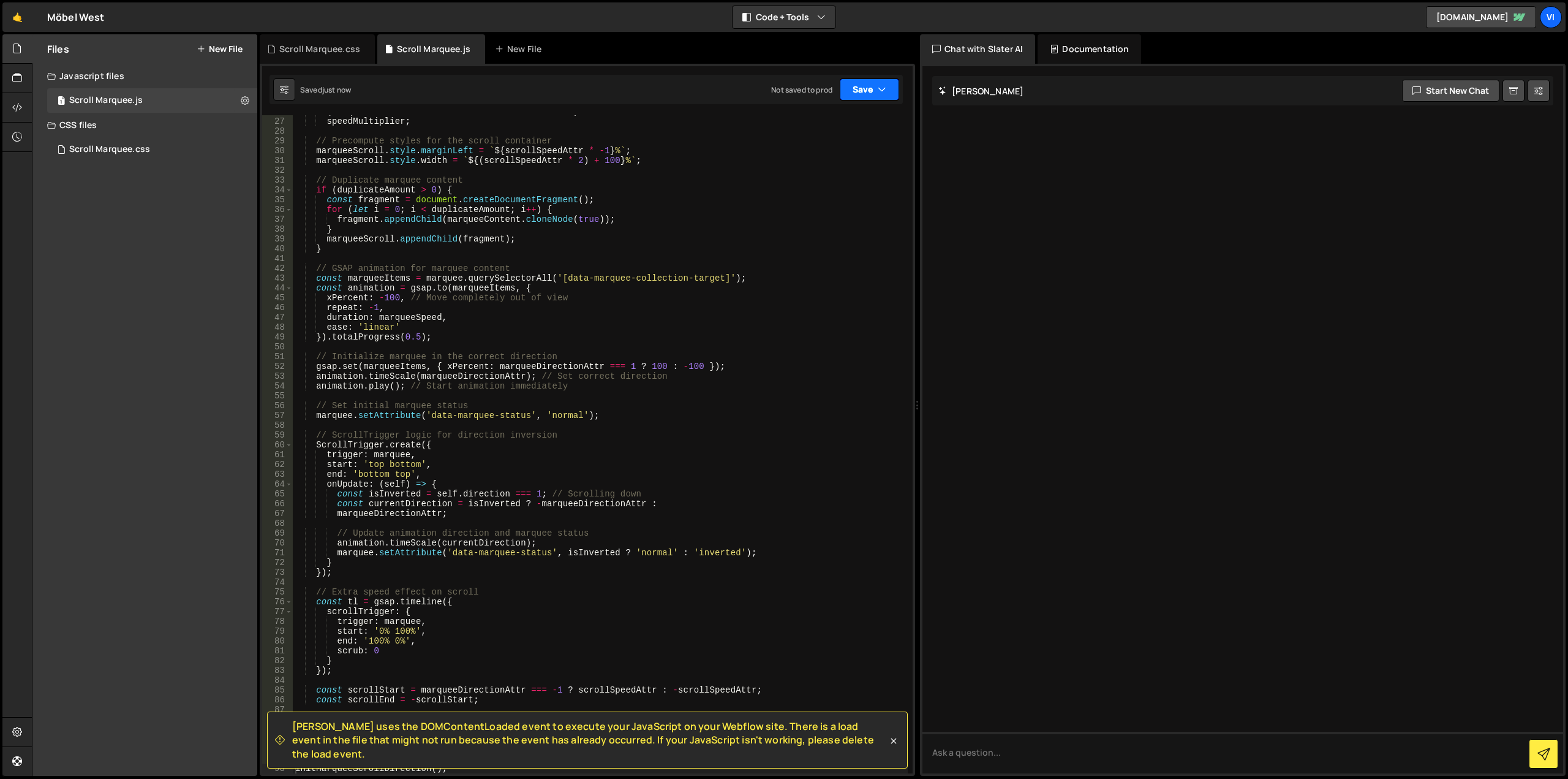
click at [862, 96] on button "Save" at bounding box center [869, 89] width 59 height 22
click at [851, 112] on button "Save to Staging S Saved just now" at bounding box center [828, 127] width 147 height 40
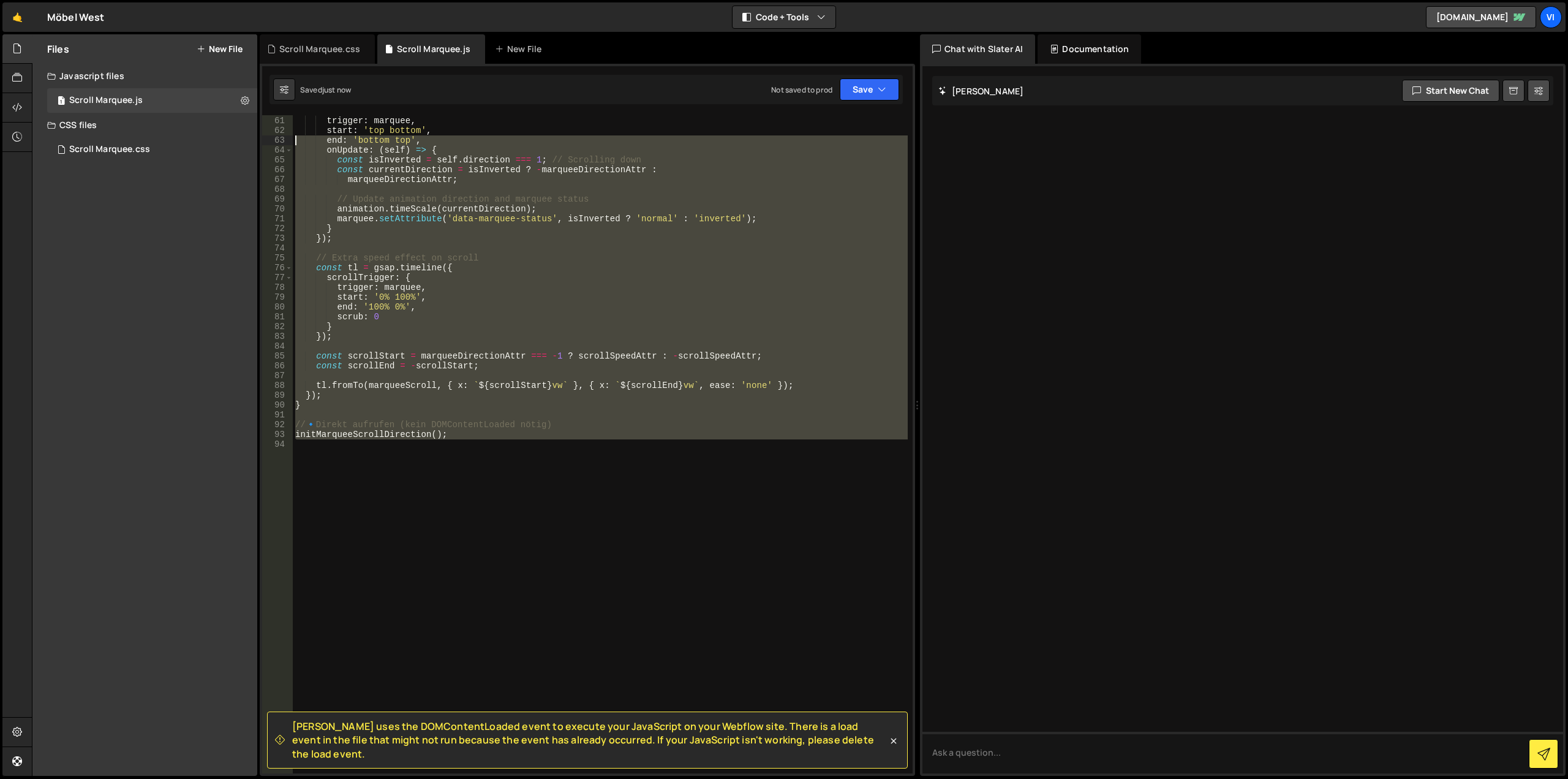
scroll to position [0, 0]
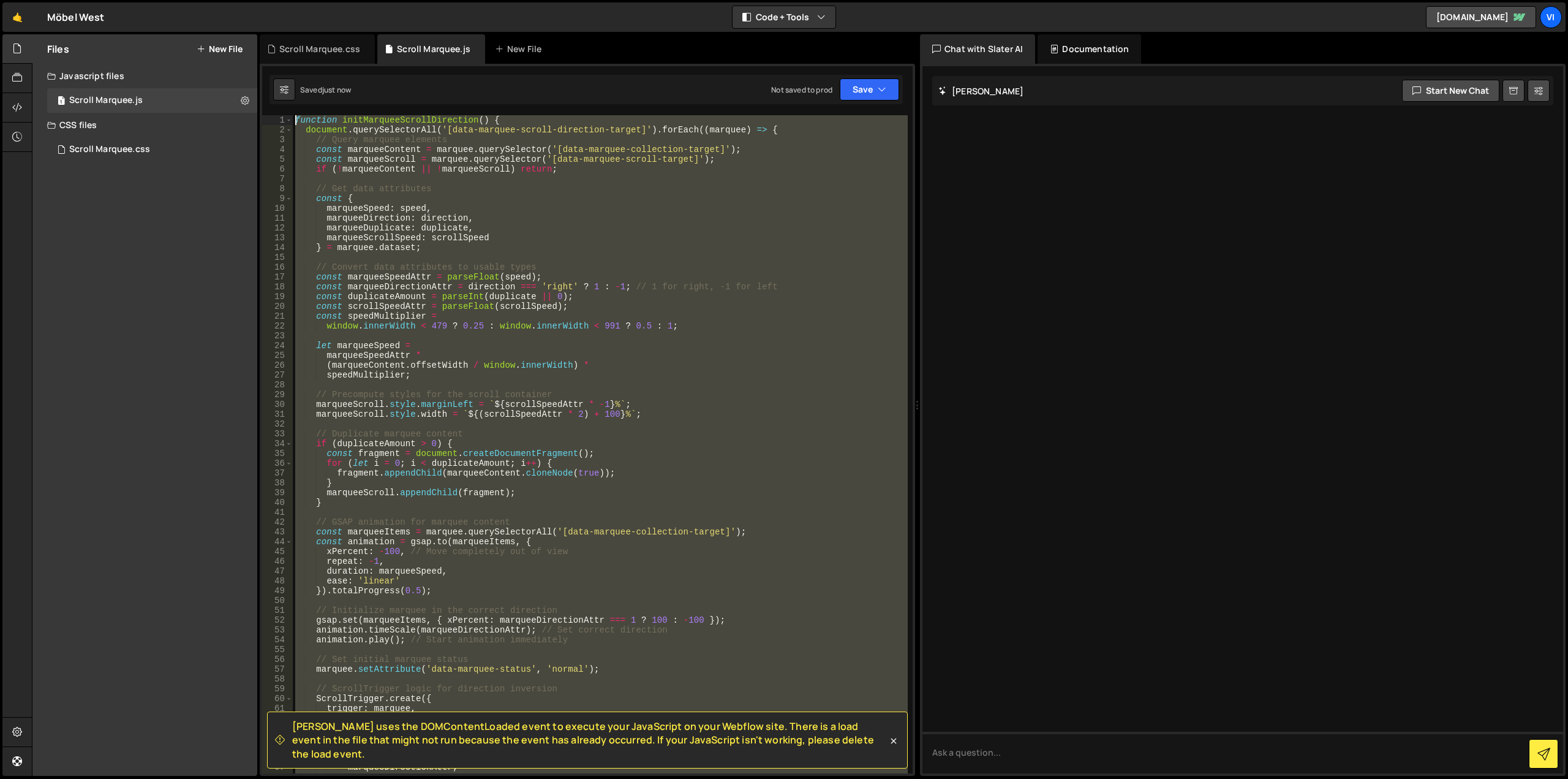
drag, startPoint x: 463, startPoint y: 511, endPoint x: 223, endPoint y: -74, distance: 632.3
click at [223, 0] on html "Projects [GEOGRAPHIC_DATA] Blog Vi Your current team is Visioned Projects Your …" at bounding box center [784, 390] width 1568 height 779
type textarea "function initMarqueeScrollDirection() { document.querySelectorAll('[data-marque…"
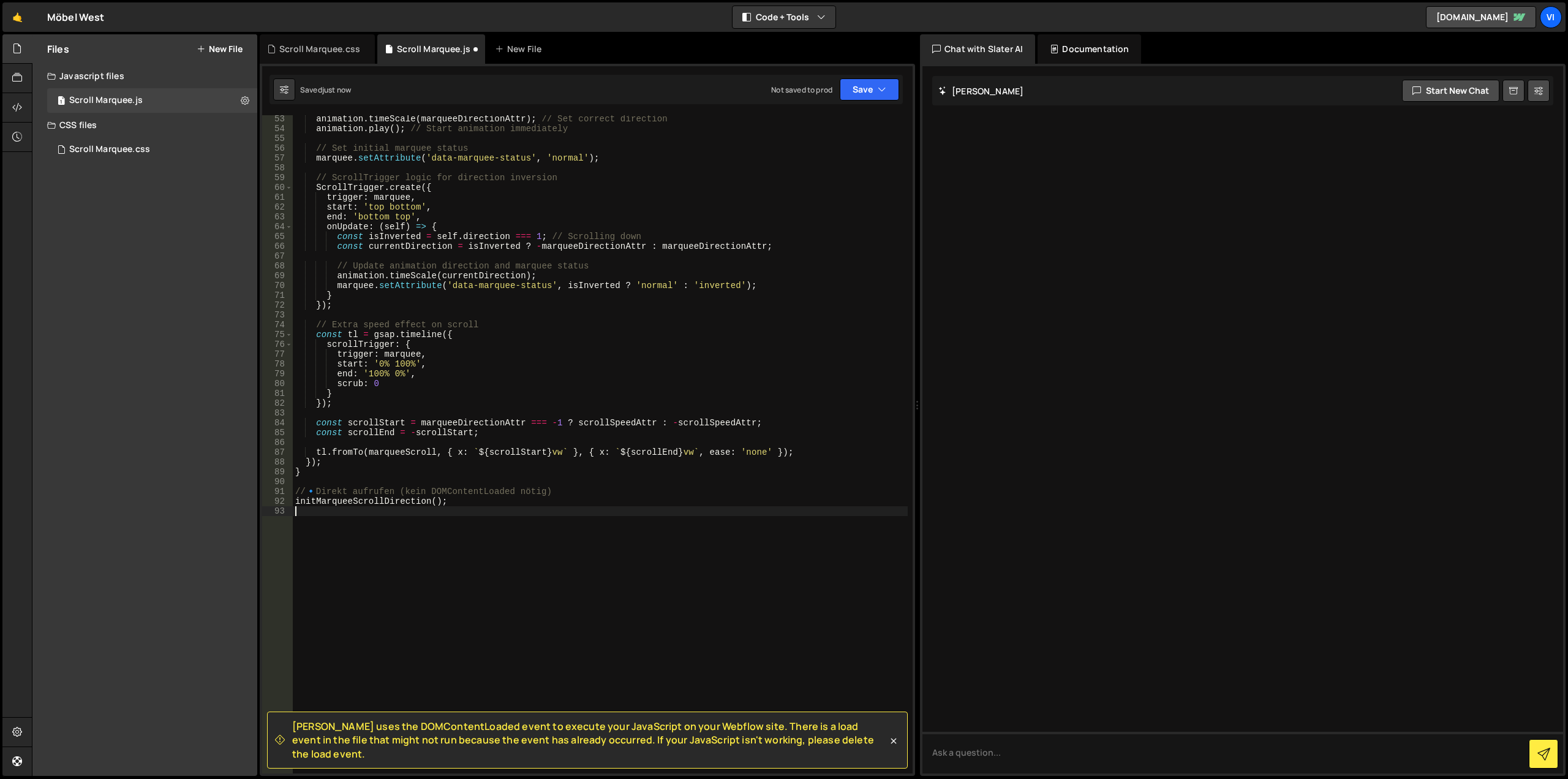
scroll to position [511, 0]
click at [868, 94] on button "Save" at bounding box center [869, 89] width 59 height 22
click at [839, 118] on div "Save to Staging S" at bounding box center [828, 120] width 127 height 12
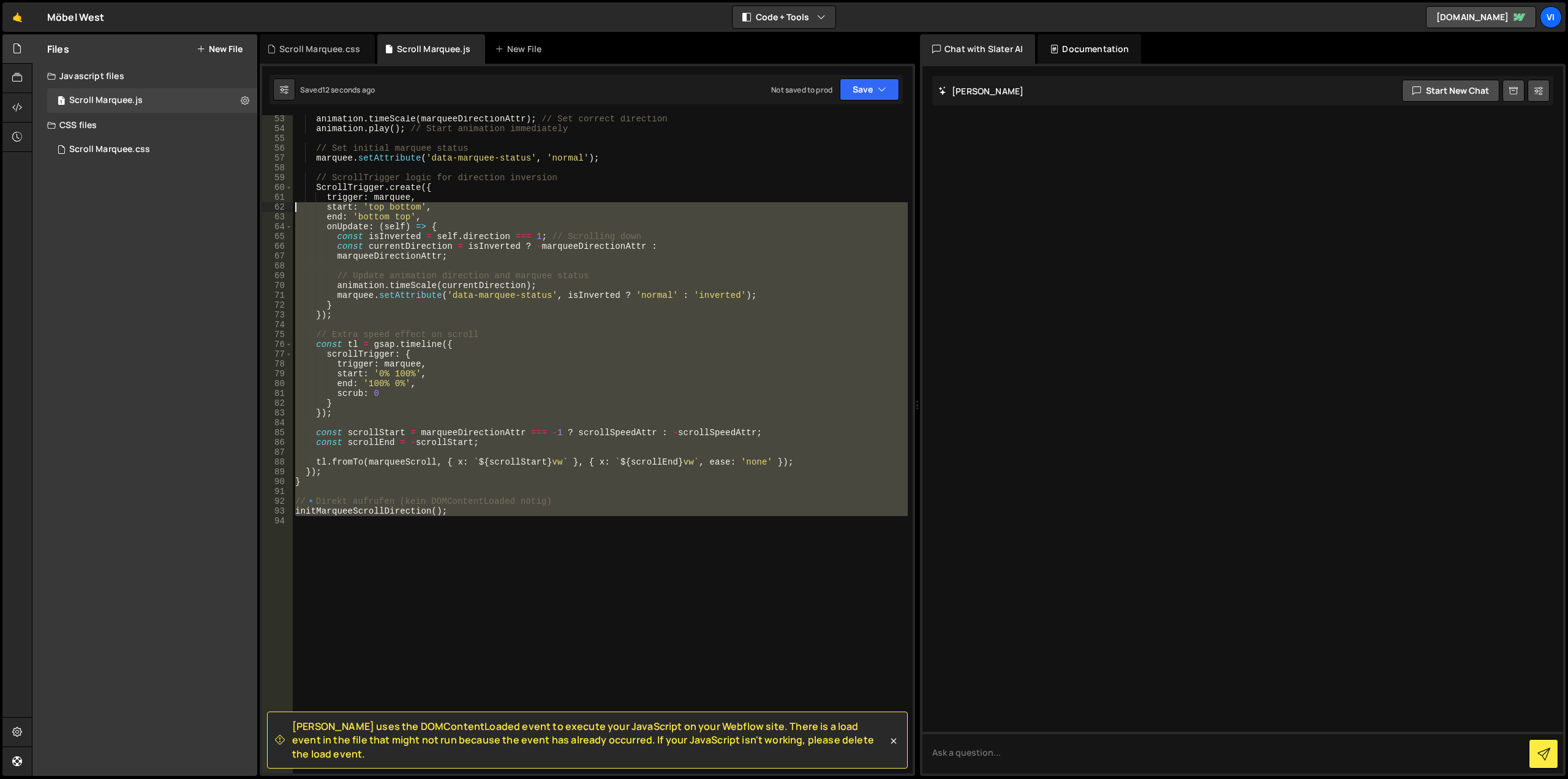
scroll to position [0, 0]
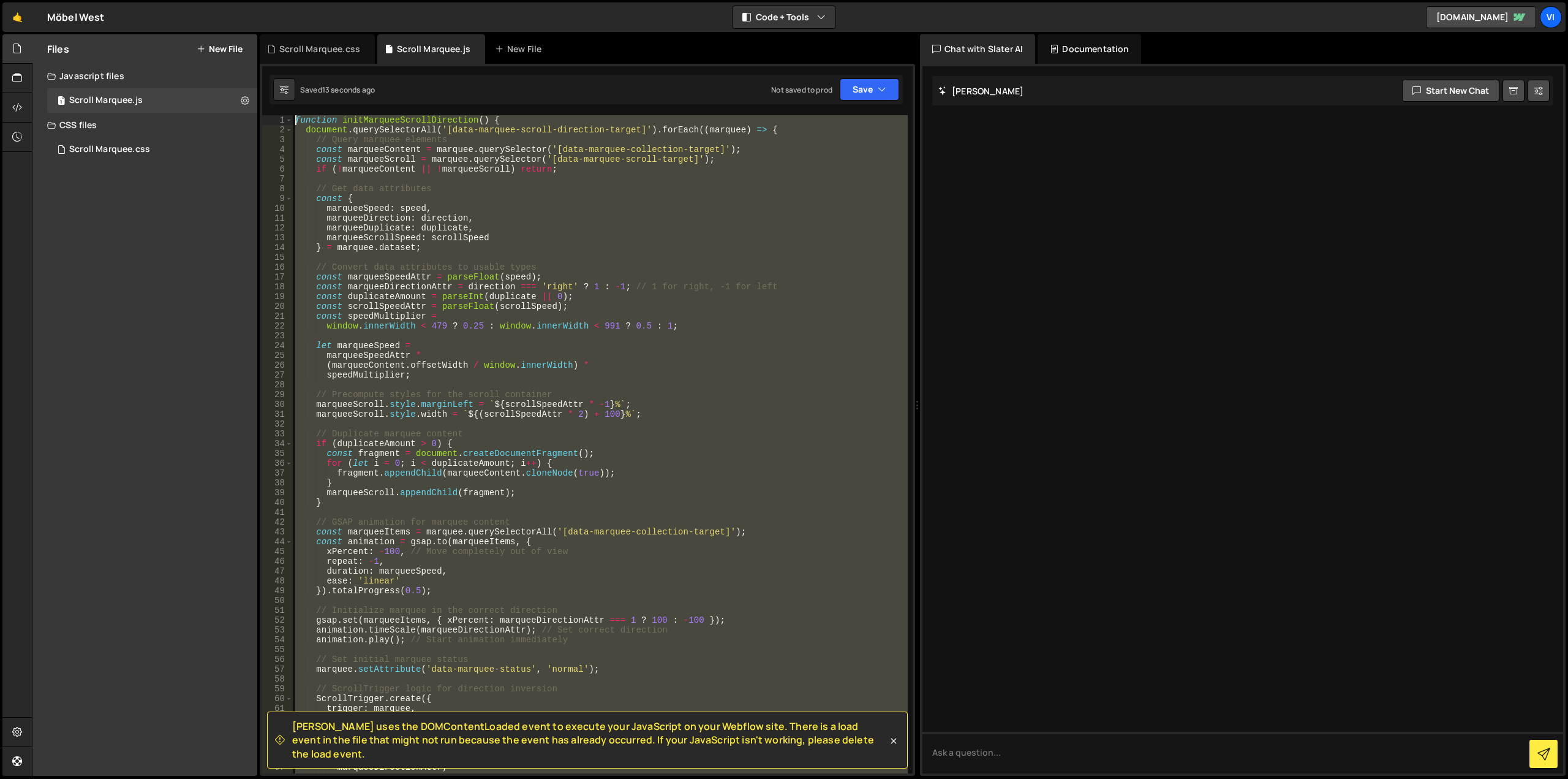
drag, startPoint x: 477, startPoint y: 611, endPoint x: 130, endPoint y: -74, distance: 767.9
click at [130, 0] on html "Projects [GEOGRAPHIC_DATA] Blog Vi Your current team is Visioned Projects Your …" at bounding box center [784, 390] width 1568 height 779
type textarea "function initMarqueeScrollDirection() { document.querySelectorAll('[data-marque…"
